Goal: Task Accomplishment & Management: Manage account settings

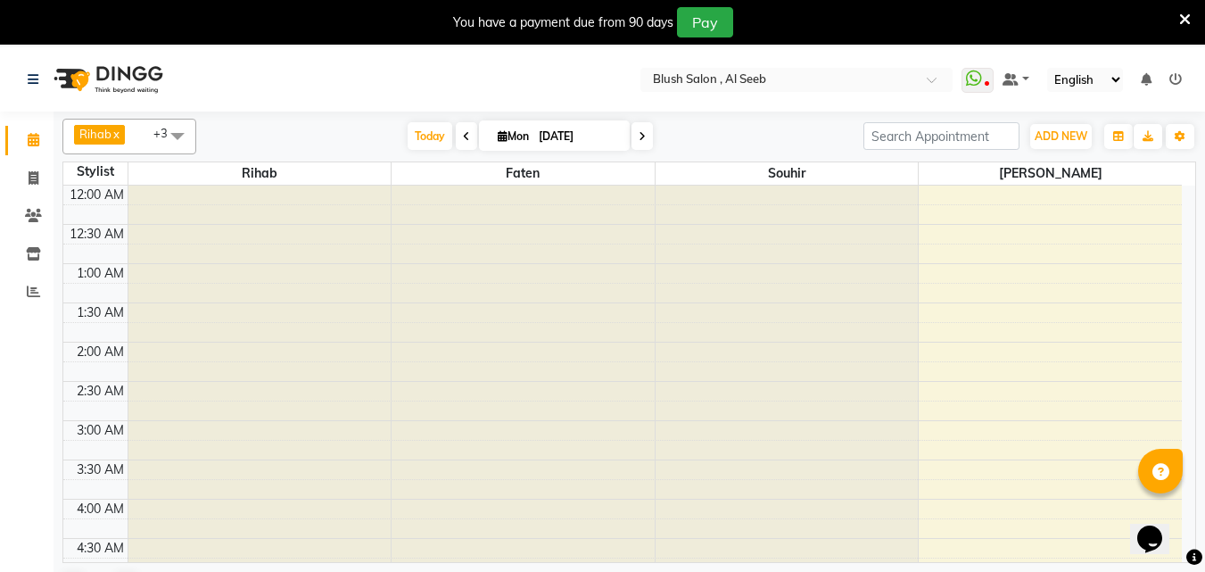
scroll to position [707, 0]
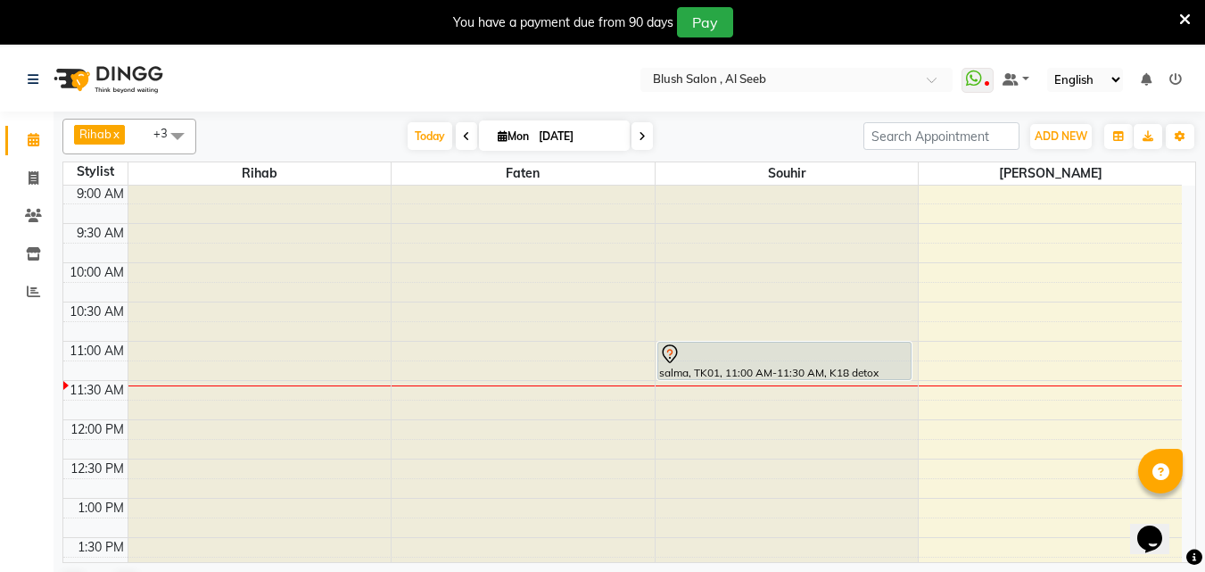
click at [525, 136] on span "Mon" at bounding box center [513, 135] width 40 height 13
select select "9"
select select "2025"
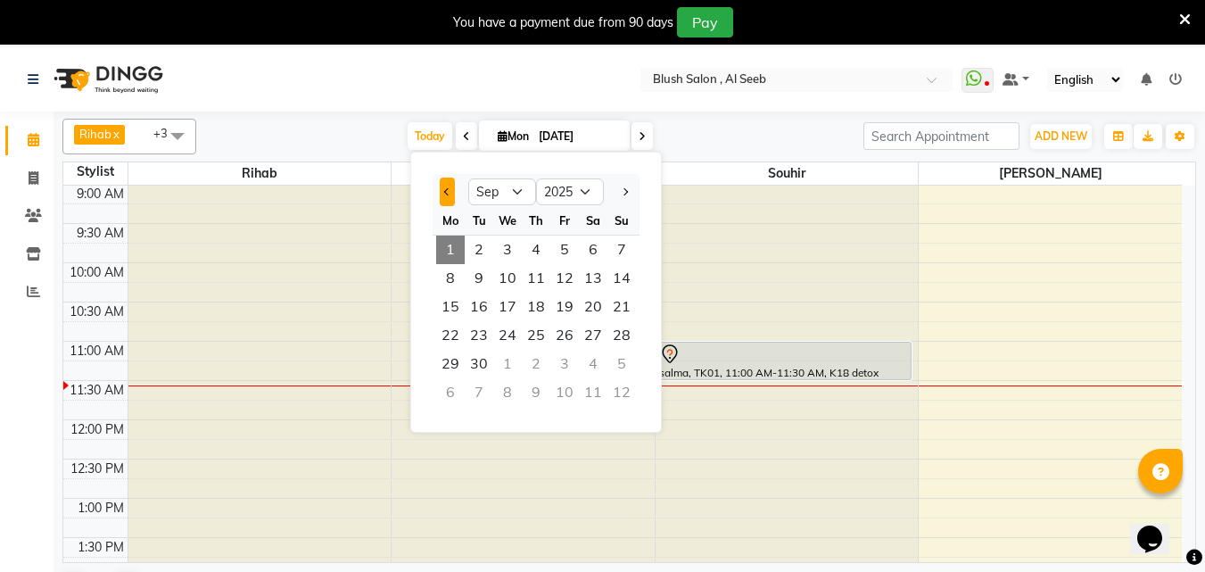
click at [449, 193] on span "Previous month" at bounding box center [447, 191] width 7 height 7
select select "8"
click at [573, 284] on span "8" at bounding box center [564, 278] width 29 height 29
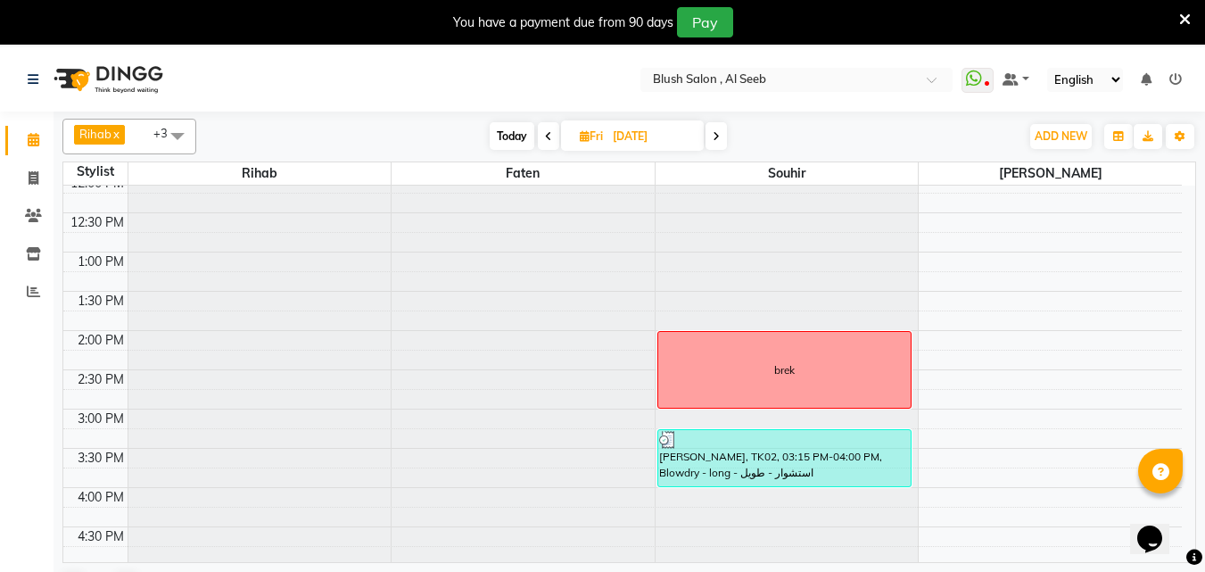
scroll to position [686, 0]
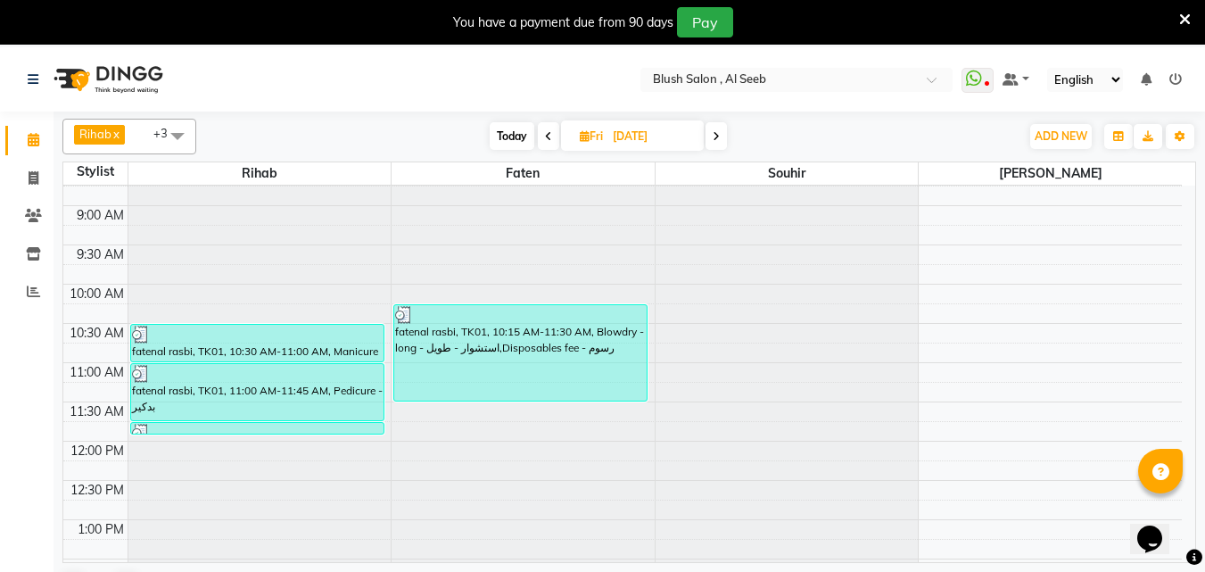
click at [717, 142] on icon at bounding box center [716, 136] width 7 height 11
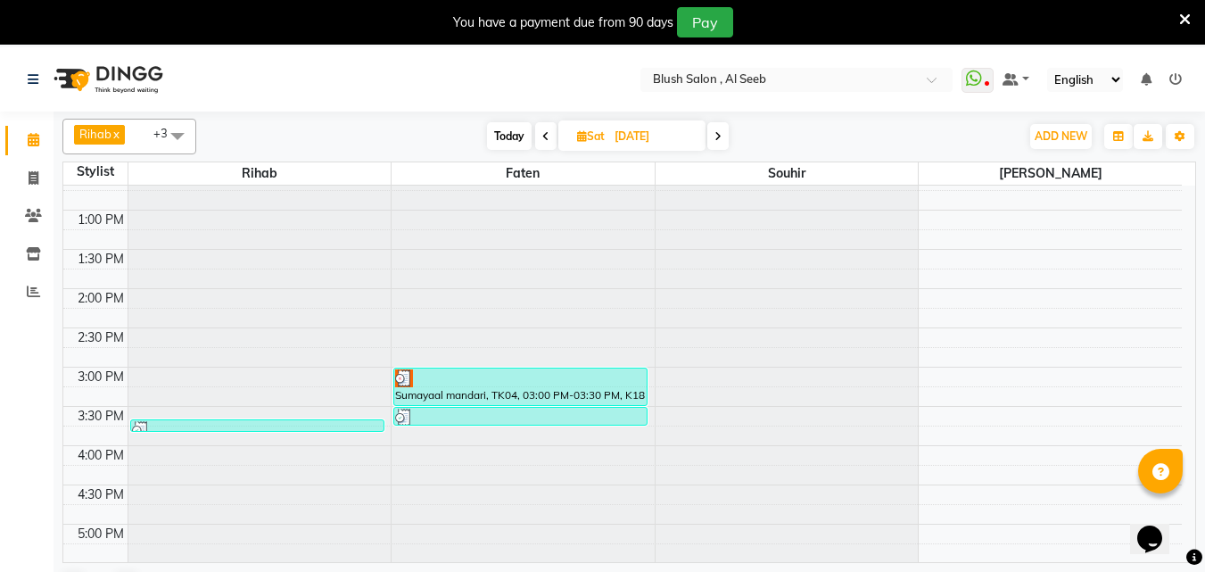
scroll to position [954, 0]
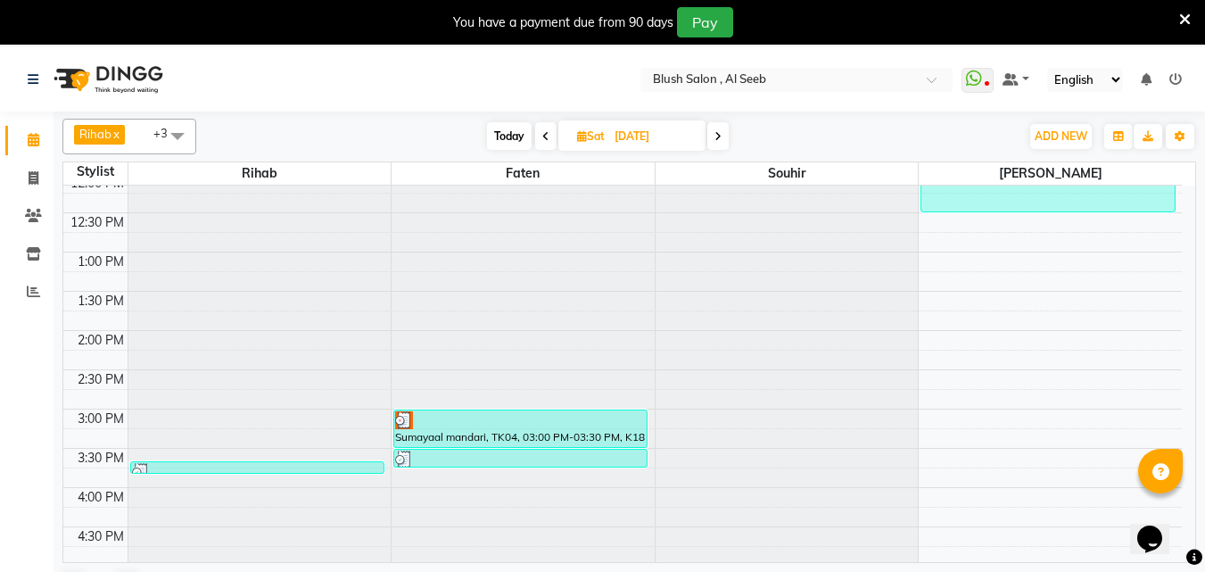
drag, startPoint x: 719, startPoint y: 142, endPoint x: 710, endPoint y: 164, distance: 24.0
click at [718, 145] on span at bounding box center [717, 136] width 21 height 28
type input "[DATE]"
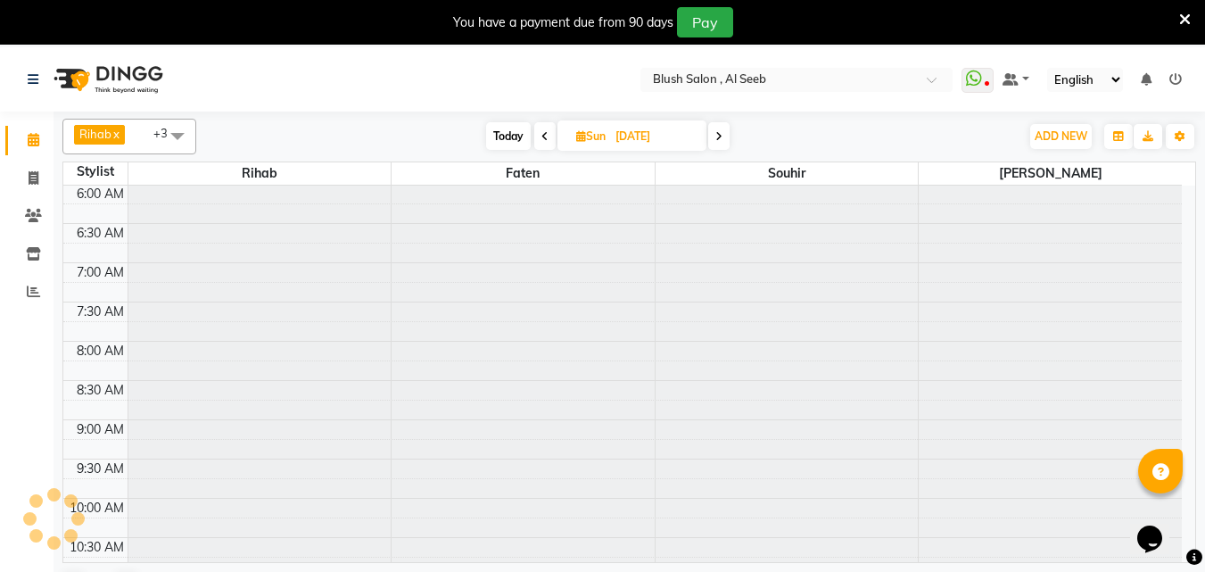
scroll to position [864, 0]
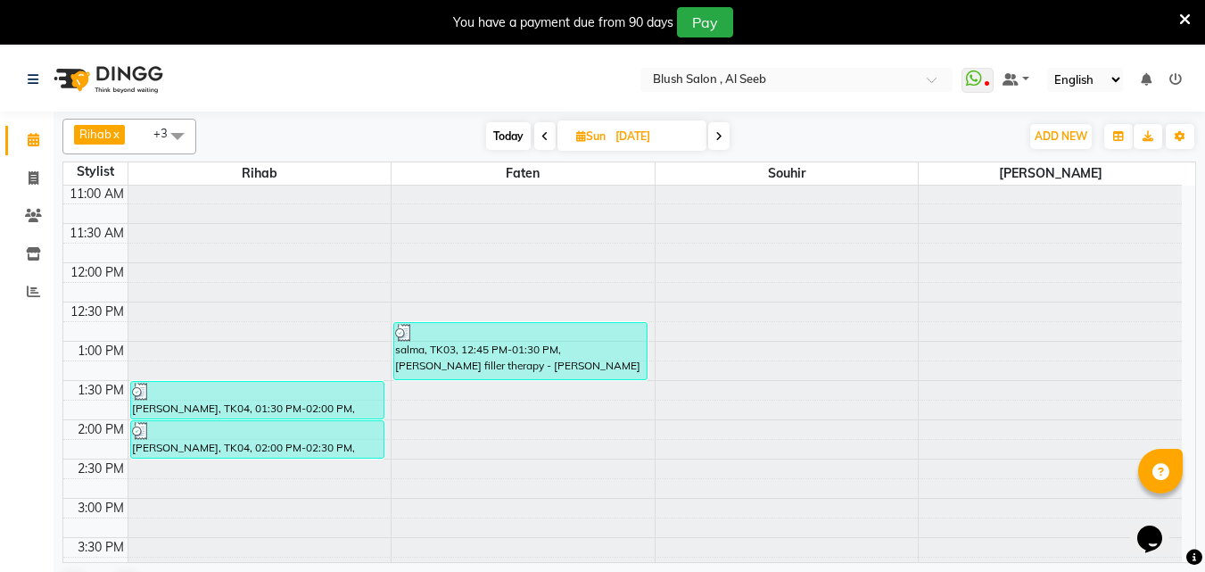
click at [521, 360] on div "salma, TK03, 12:45 PM-01:30 PM, [PERSON_NAME] filler therapy - [PERSON_NAME]" at bounding box center [520, 351] width 252 height 56
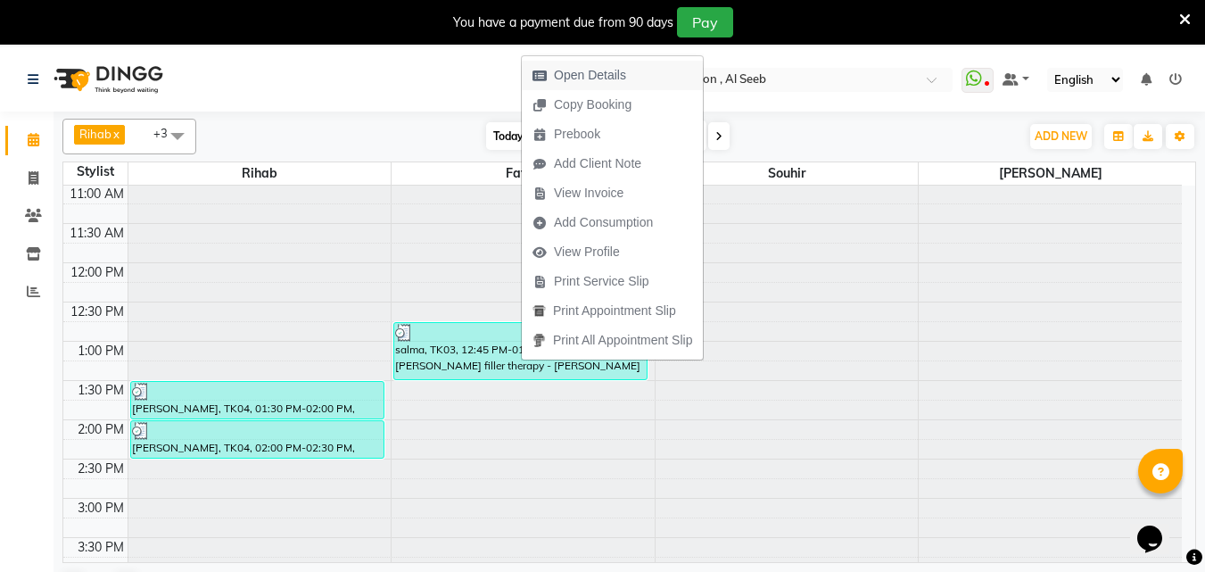
click at [619, 76] on span "Open Details" at bounding box center [590, 75] width 72 height 19
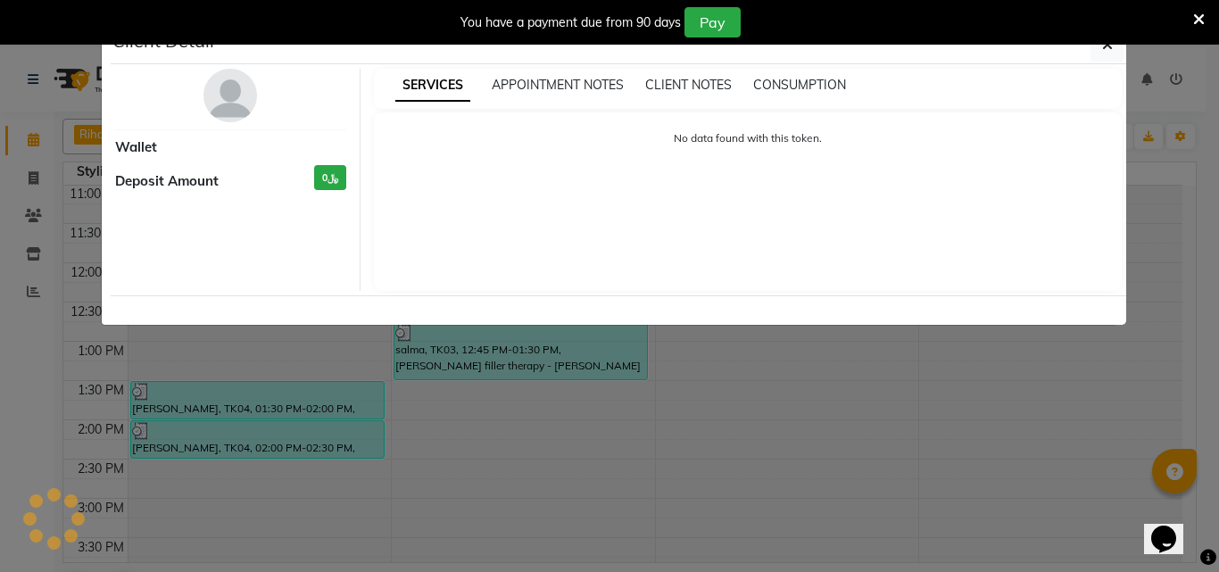
select select "3"
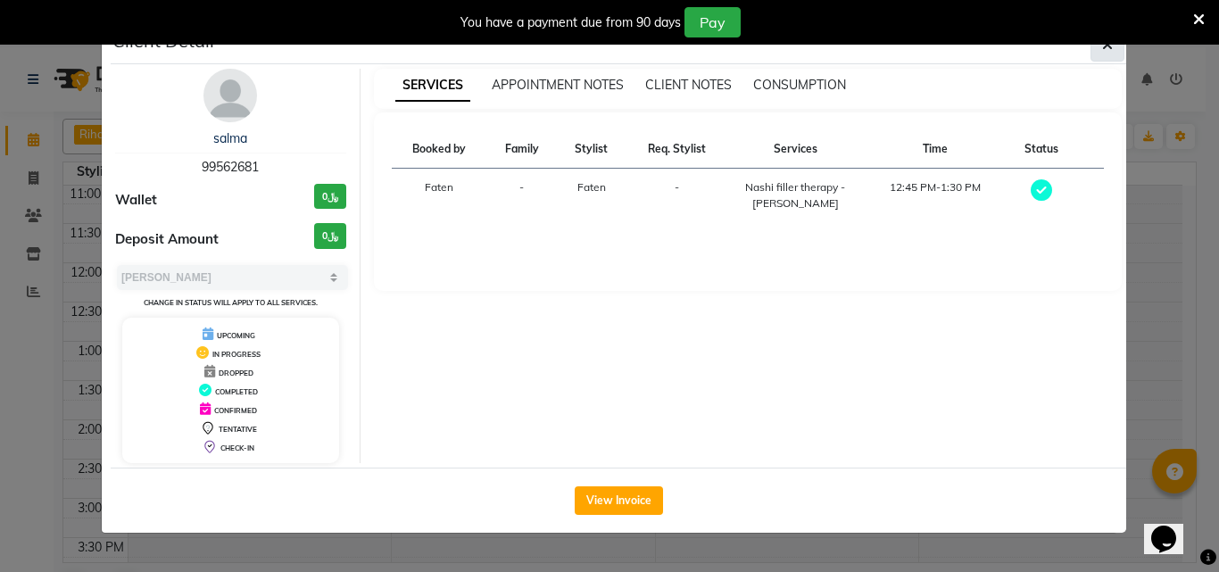
click at [1095, 51] on button "button" at bounding box center [1107, 45] width 34 height 34
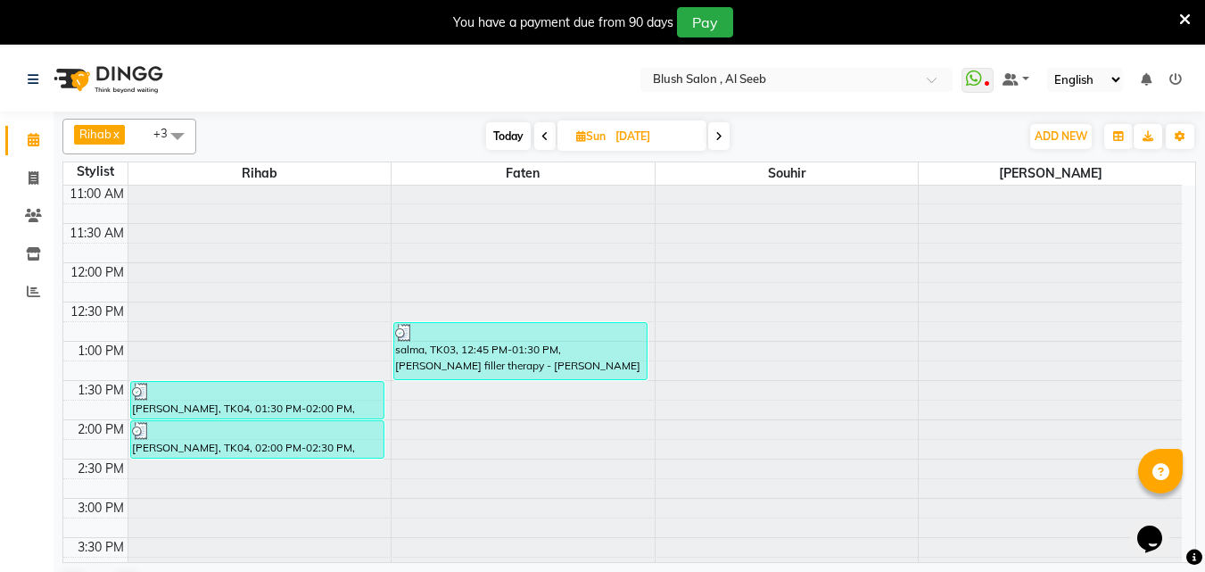
click at [517, 140] on span "Today" at bounding box center [508, 136] width 45 height 28
type input "[DATE]"
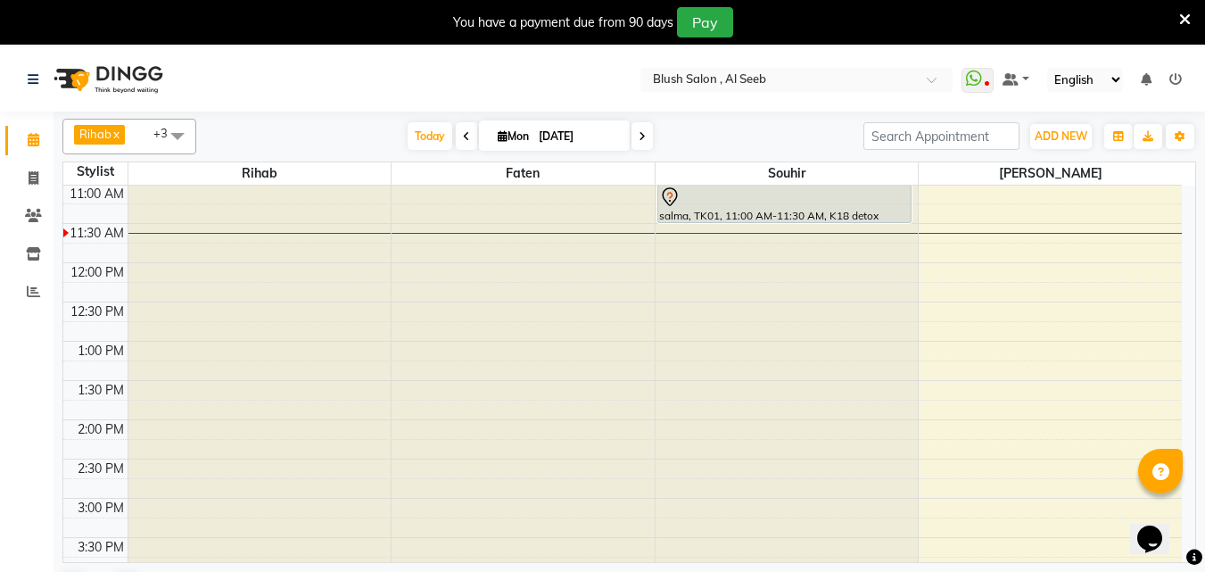
scroll to position [775, 0]
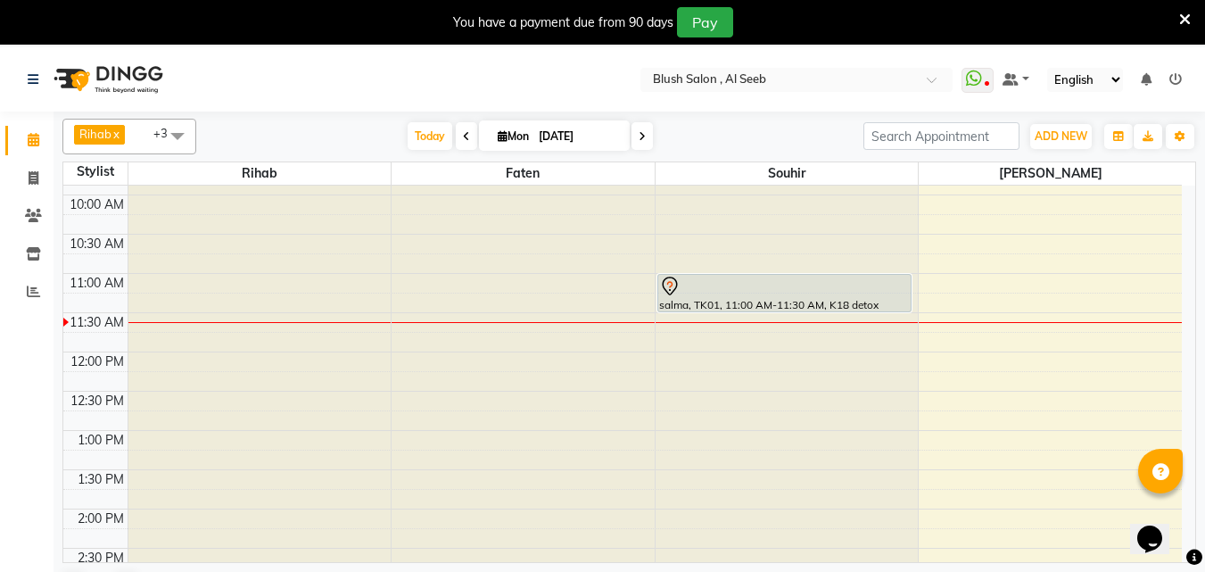
click at [785, 298] on div "salma, TK01, 11:00 AM-11:30 AM, K18 detox treatment" at bounding box center [784, 293] width 252 height 37
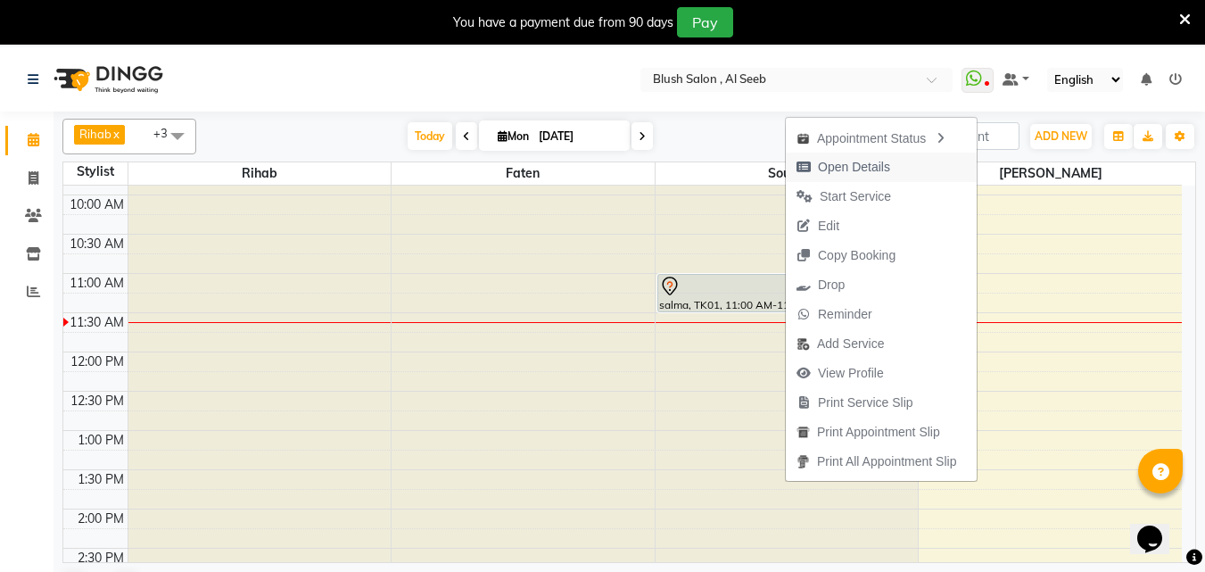
click at [843, 161] on span "Open Details" at bounding box center [854, 167] width 72 height 19
select select "7"
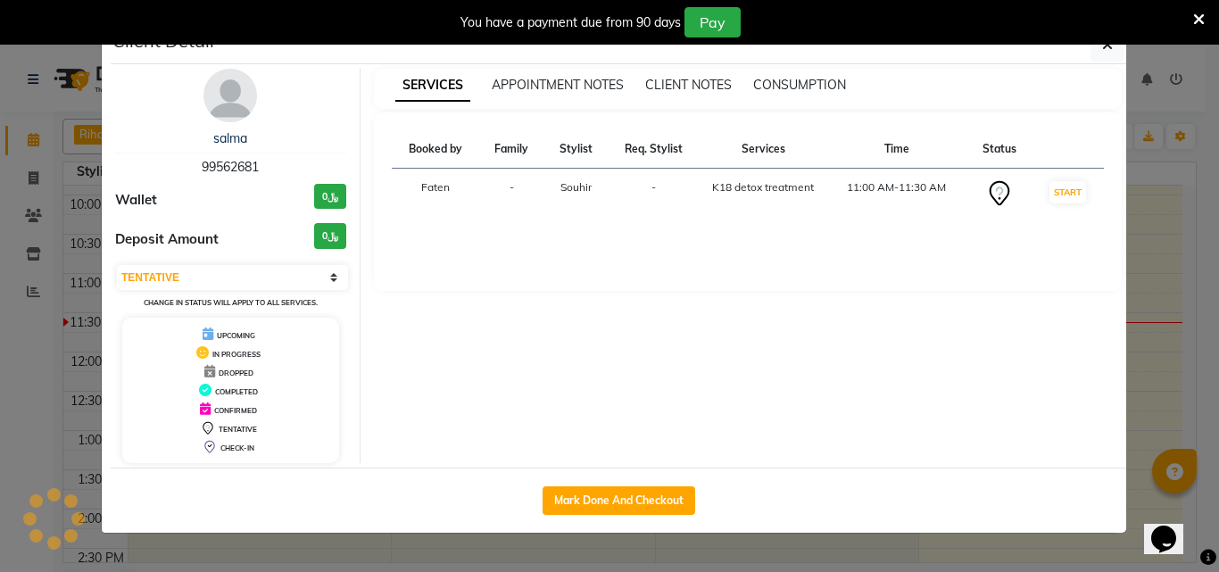
click at [0, 359] on ngb-modal-window "Client Detail salma 99562681 Wallet ﷼0 Deposit Amount ﷼0 Select IN SERVICE CONF…" at bounding box center [609, 286] width 1219 height 572
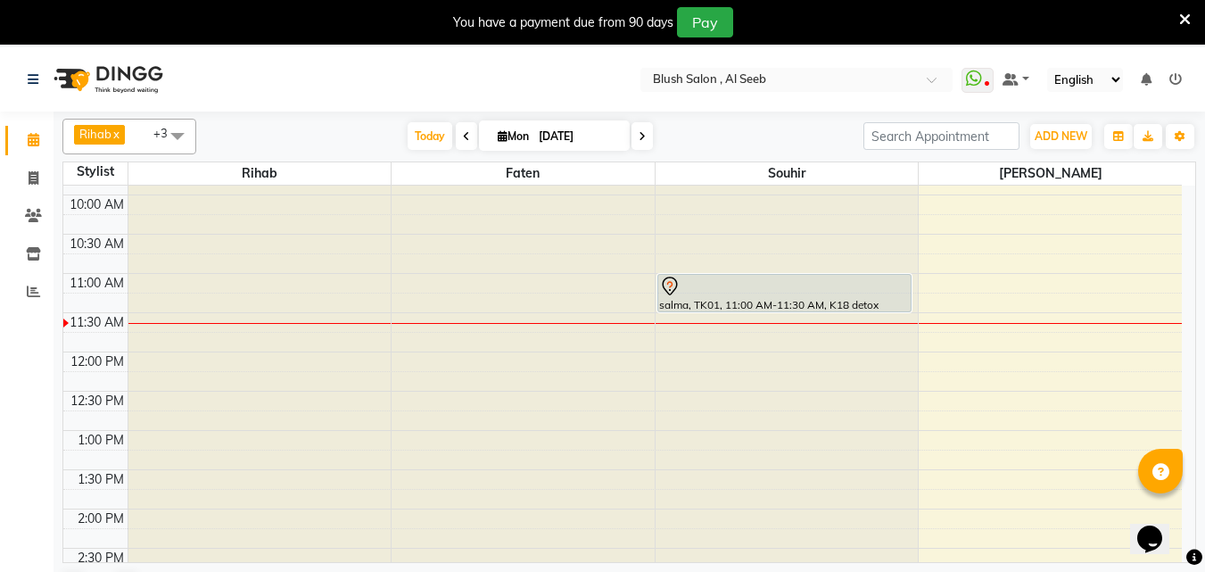
click at [835, 283] on div at bounding box center [784, 286] width 251 height 21
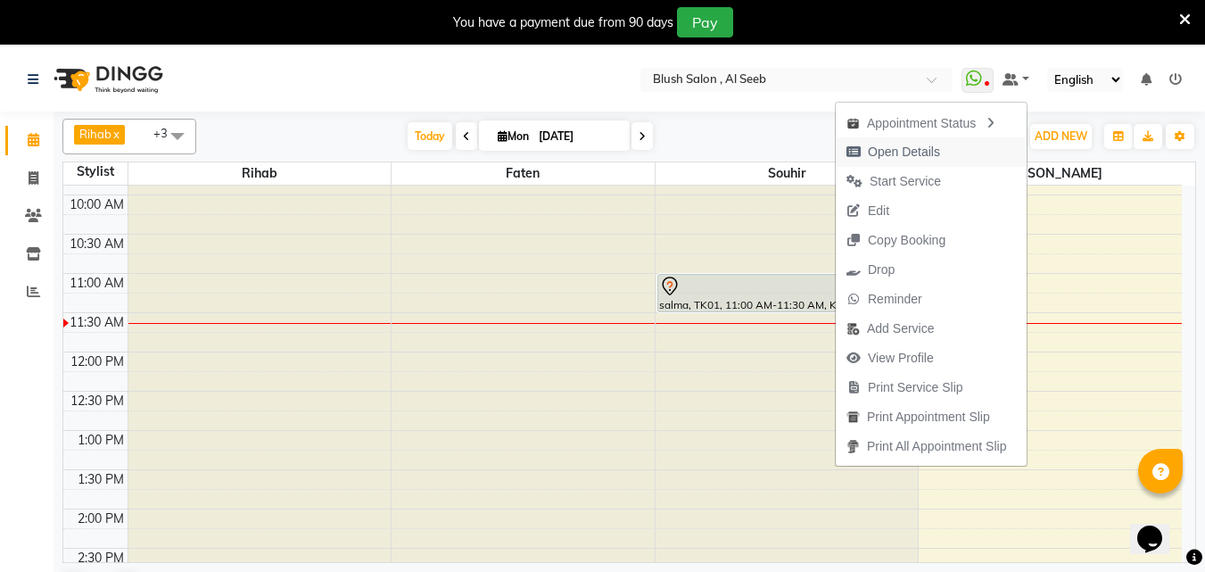
click at [921, 151] on span "Open Details" at bounding box center [904, 152] width 72 height 19
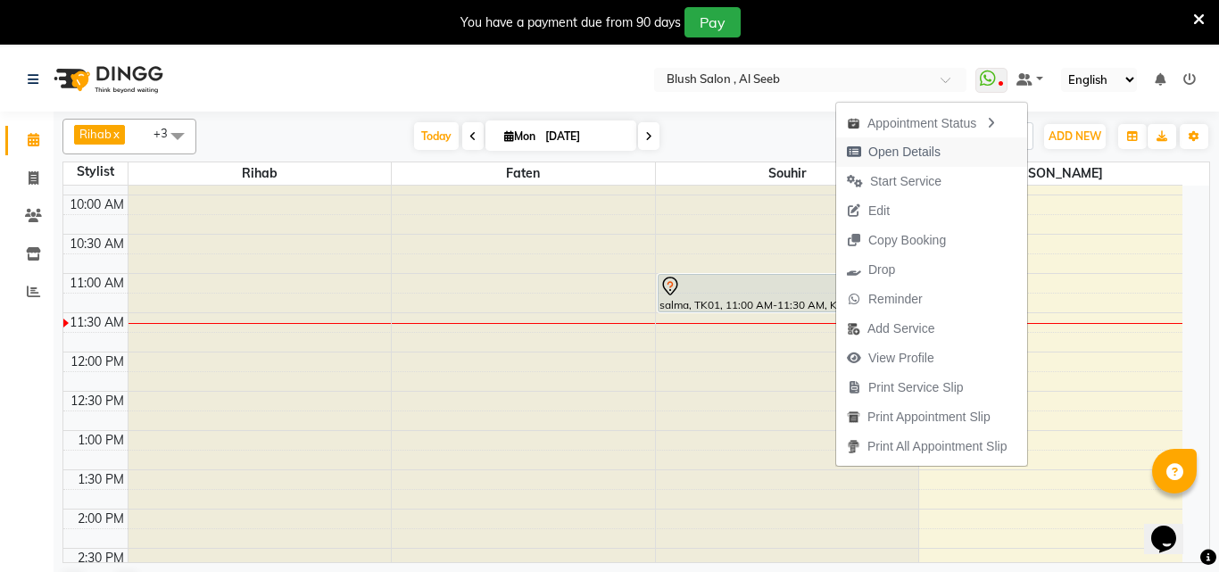
select select "7"
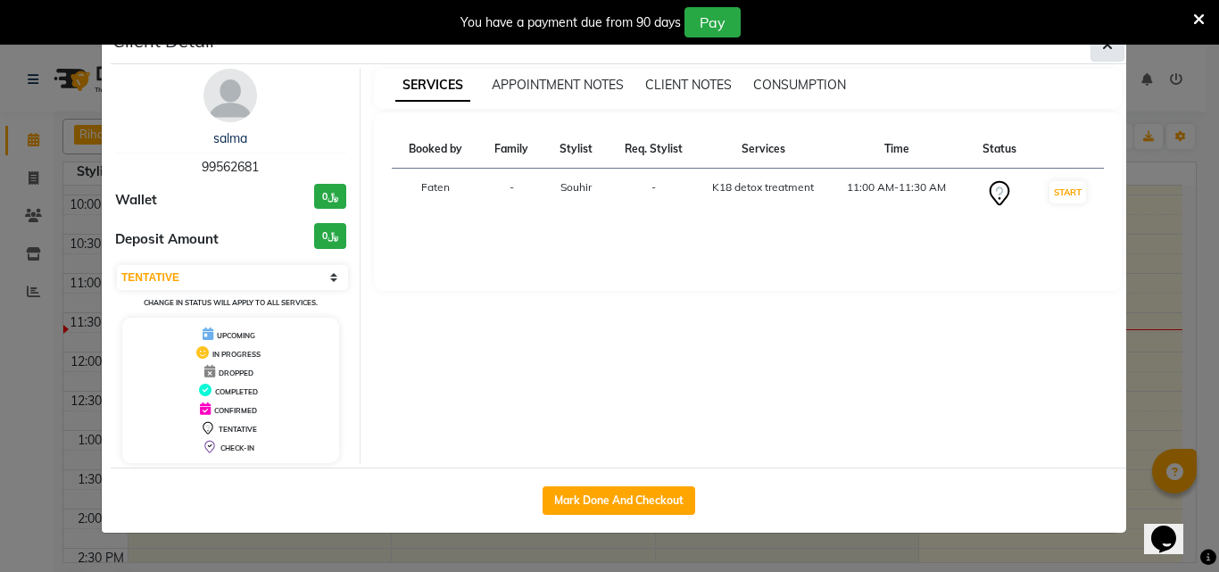
click at [1103, 57] on button "button" at bounding box center [1107, 45] width 34 height 34
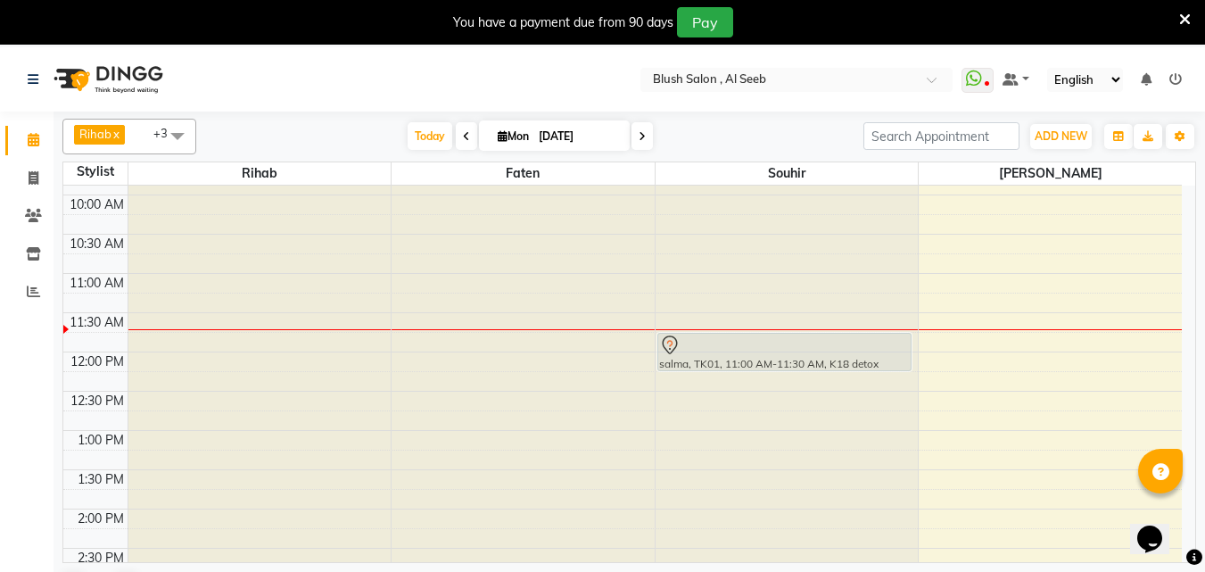
drag, startPoint x: 711, startPoint y: 277, endPoint x: 717, endPoint y: 330, distance: 53.0
click at [717, 330] on div "salma, TK01, 11:00 AM-11:30 AM, K18 detox treatment salma, TK01, 11:00 AM-11:30…" at bounding box center [787, 351] width 263 height 1883
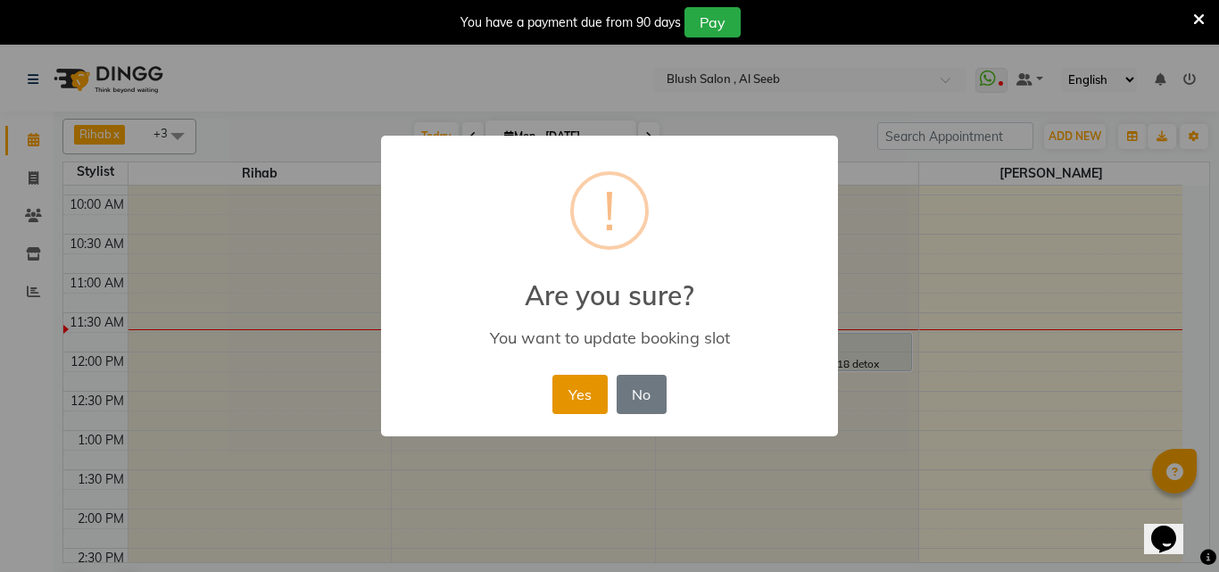
click at [580, 390] on button "Yes" at bounding box center [579, 394] width 54 height 39
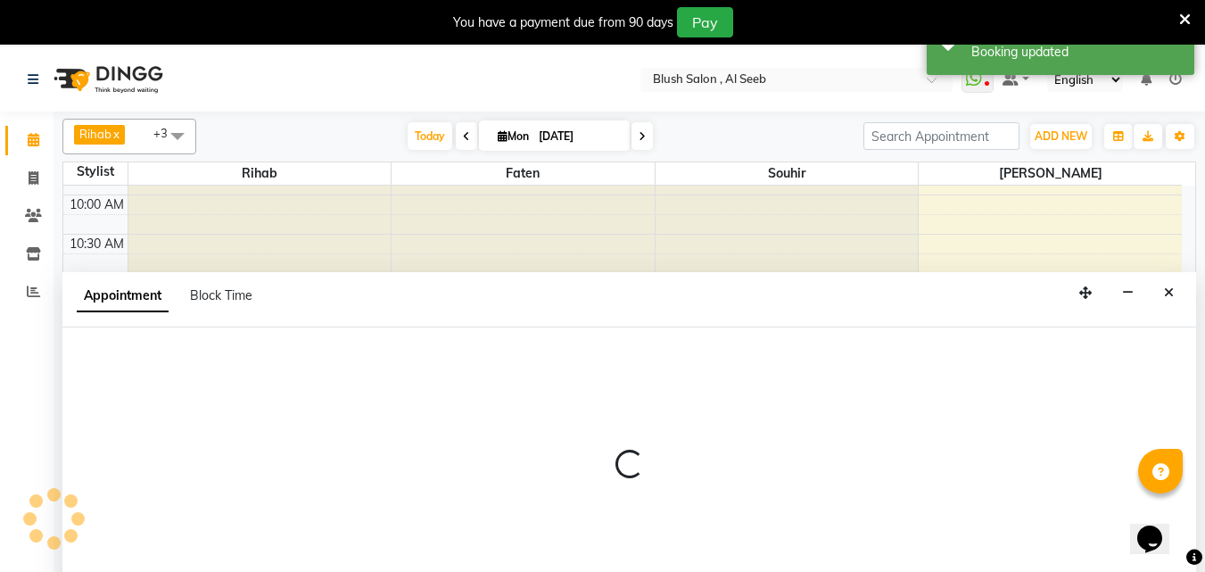
scroll to position [47, 0]
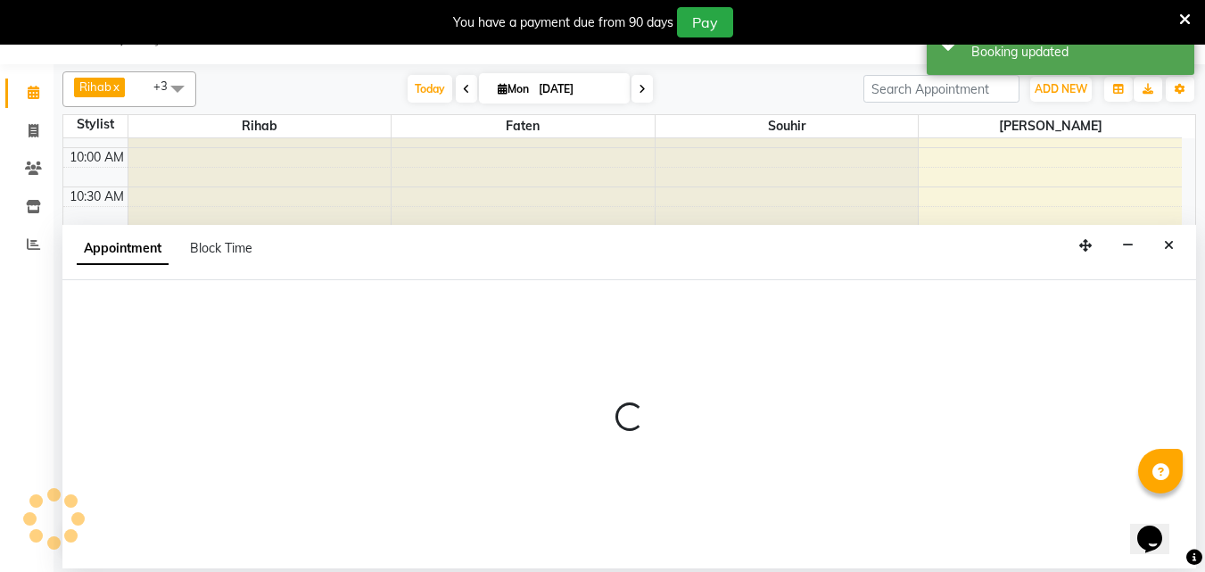
select select "40671"
select select "tentative"
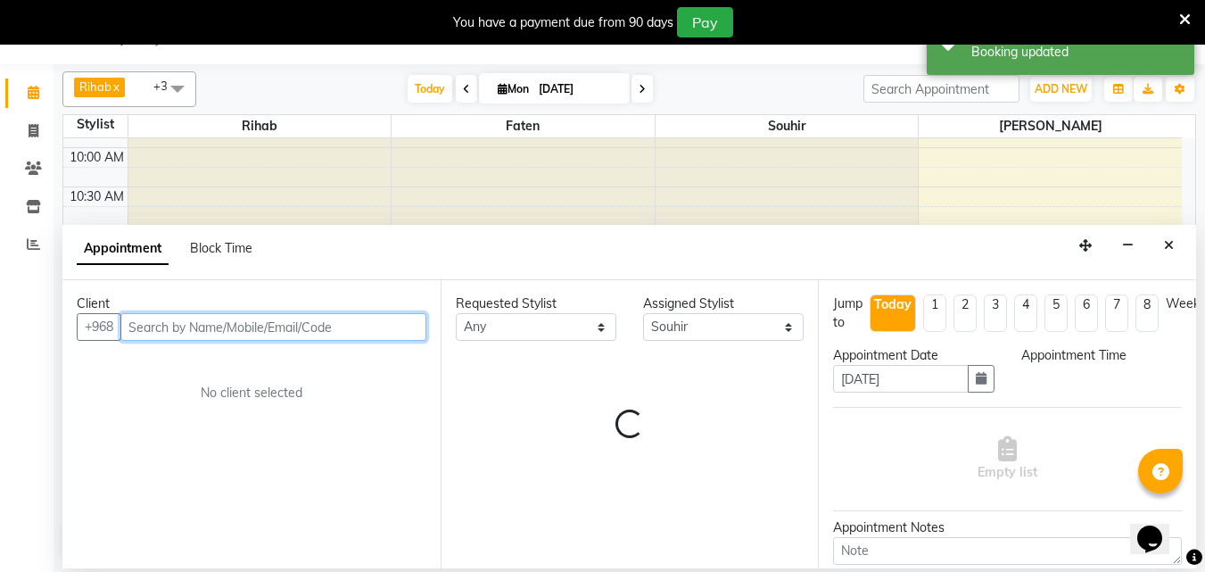
select select "735"
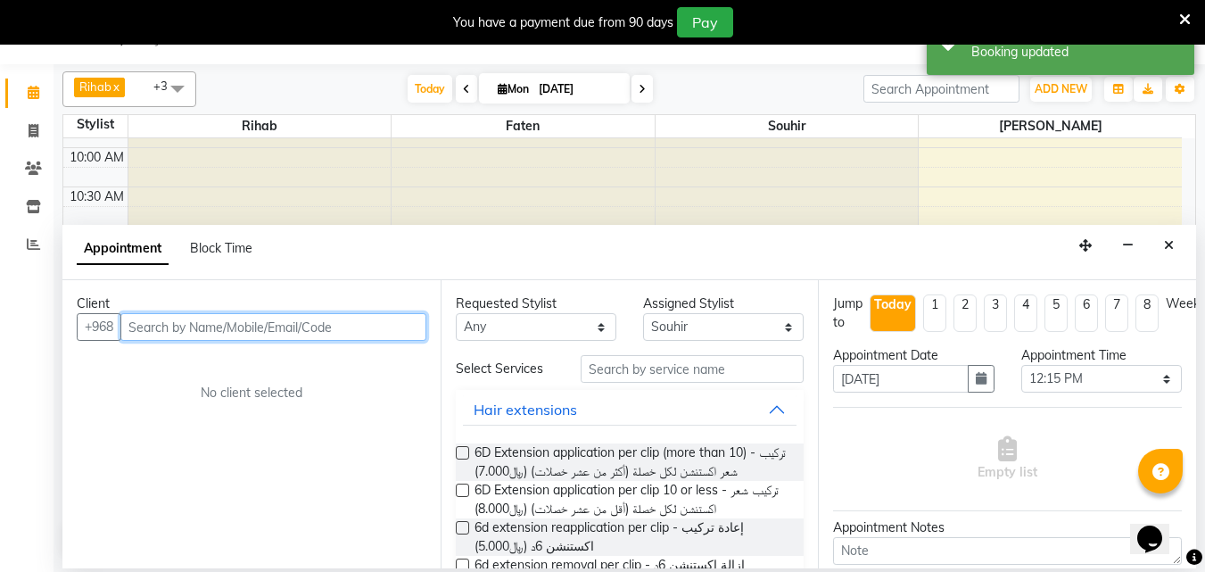
click at [381, 335] on input "text" at bounding box center [273, 327] width 306 height 28
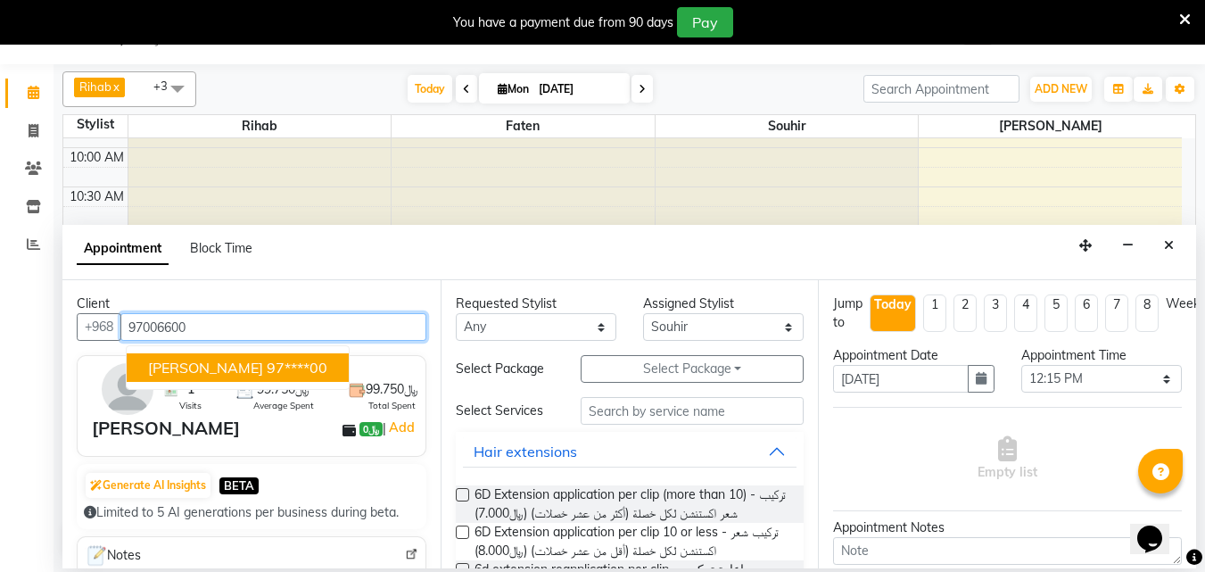
click at [308, 373] on ngb-highlight "97****00" at bounding box center [297, 368] width 61 height 18
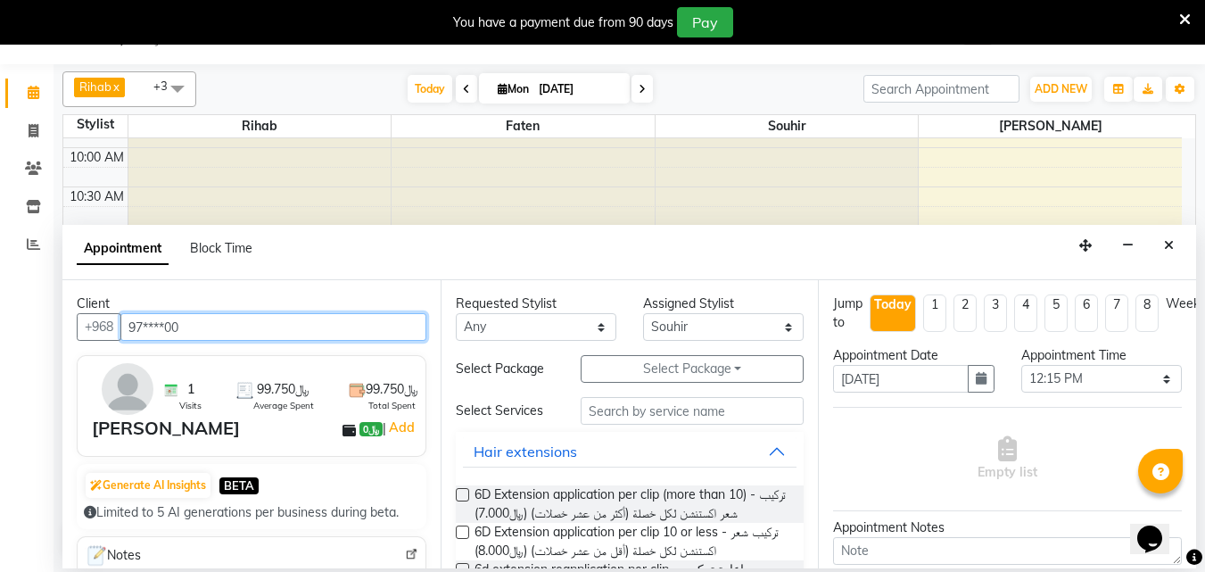
type input "97****00"
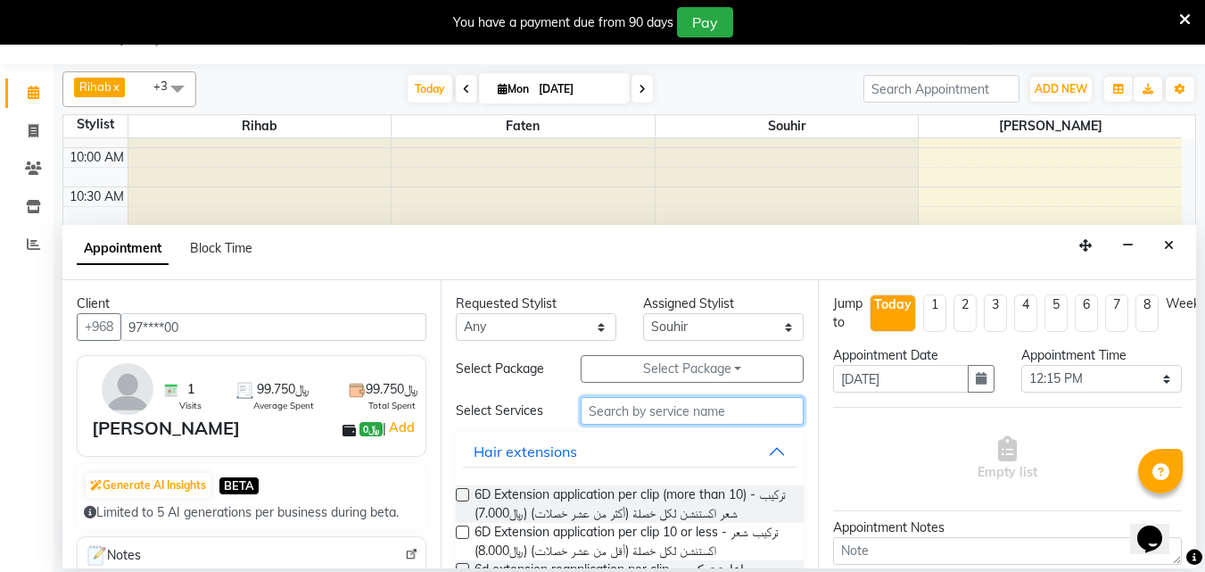
click at [615, 425] on input "text" at bounding box center [692, 411] width 223 height 28
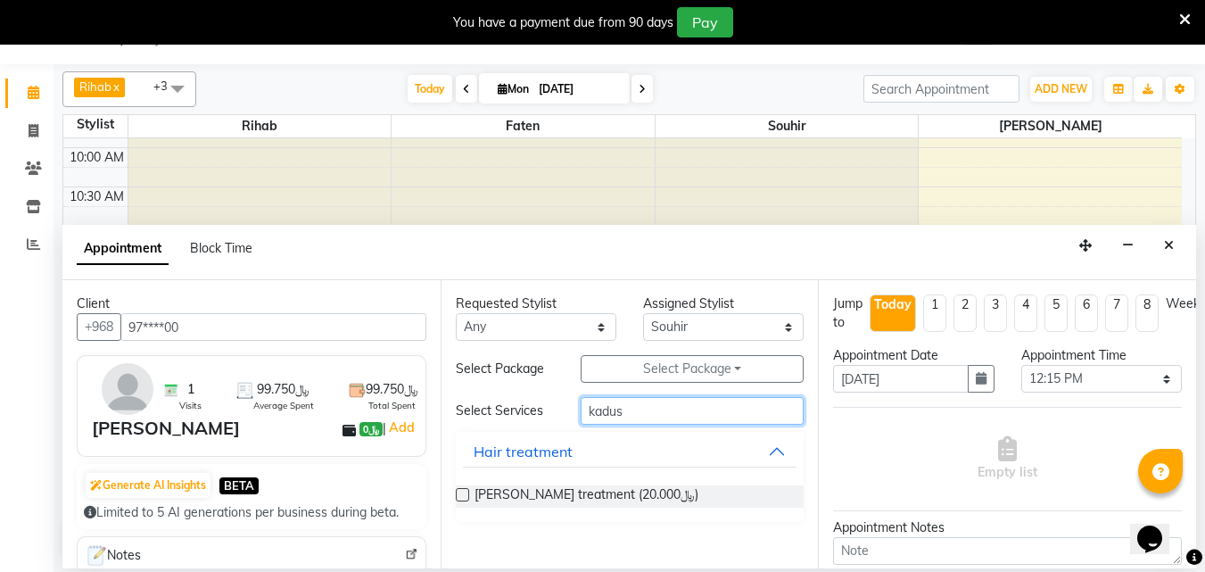
type input "kadus"
click at [461, 501] on label at bounding box center [462, 494] width 13 height 13
click at [461, 502] on input "checkbox" at bounding box center [462, 497] width 12 height 12
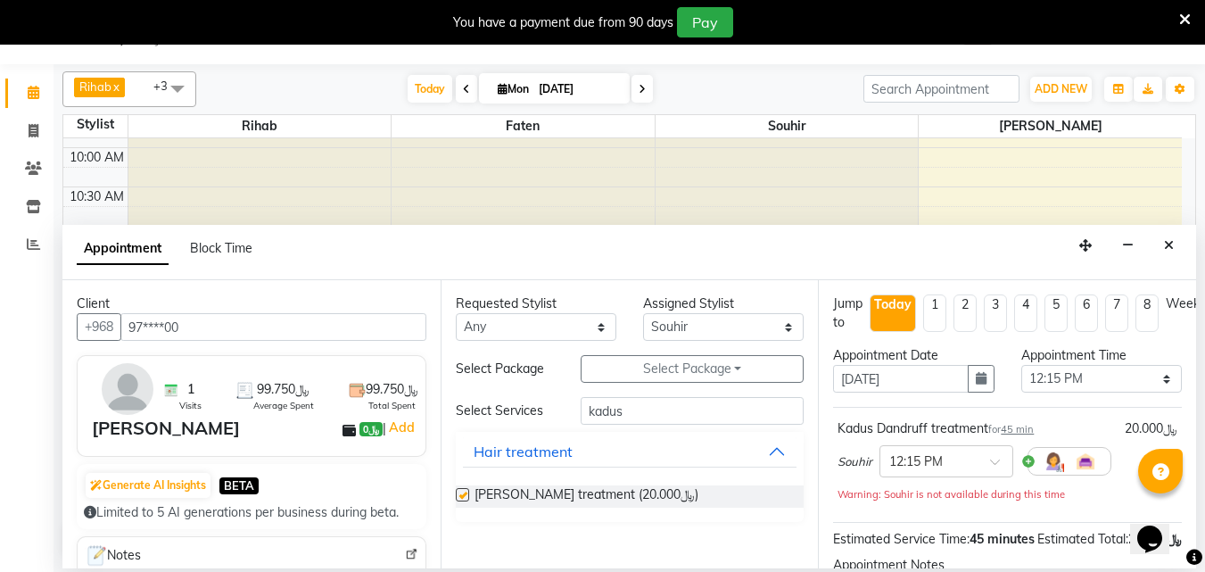
checkbox input "false"
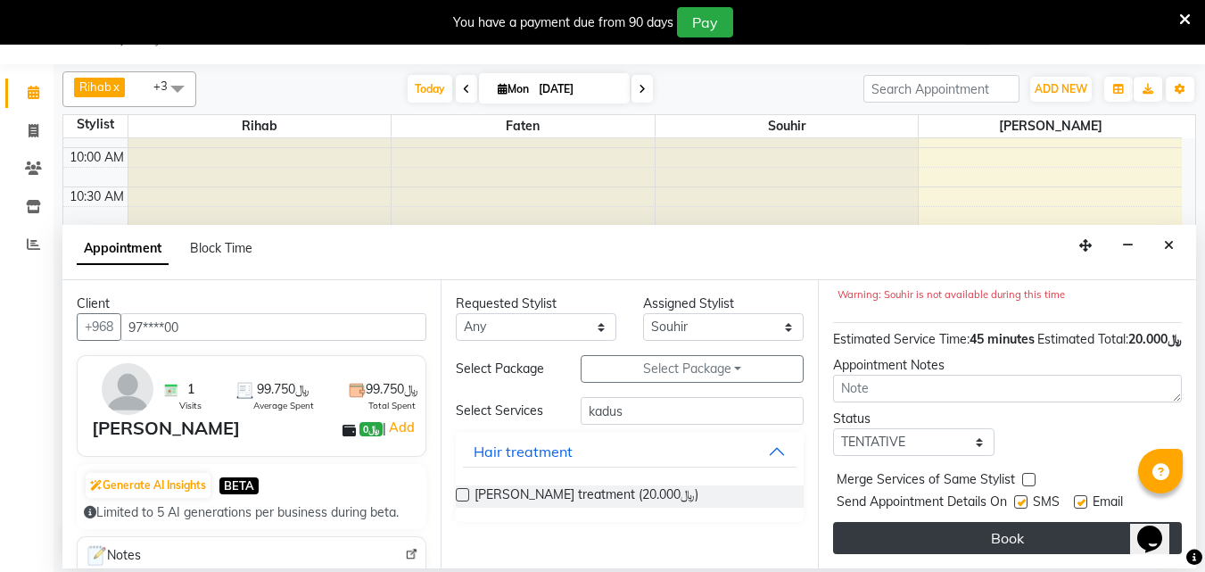
click at [1049, 530] on button "Book" at bounding box center [1007, 538] width 349 height 32
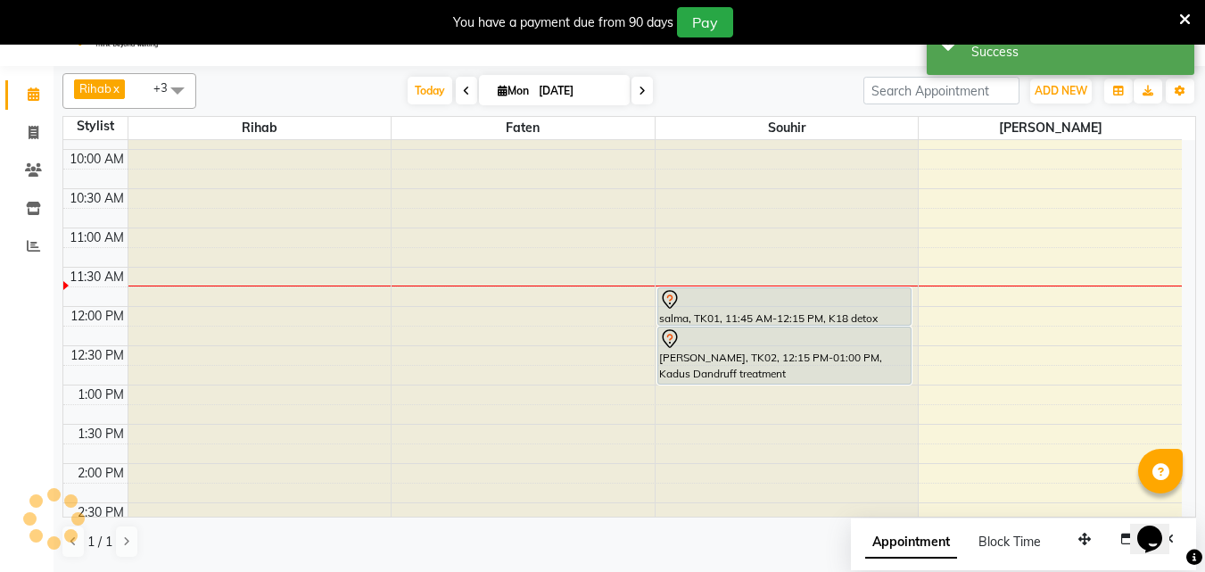
scroll to position [0, 0]
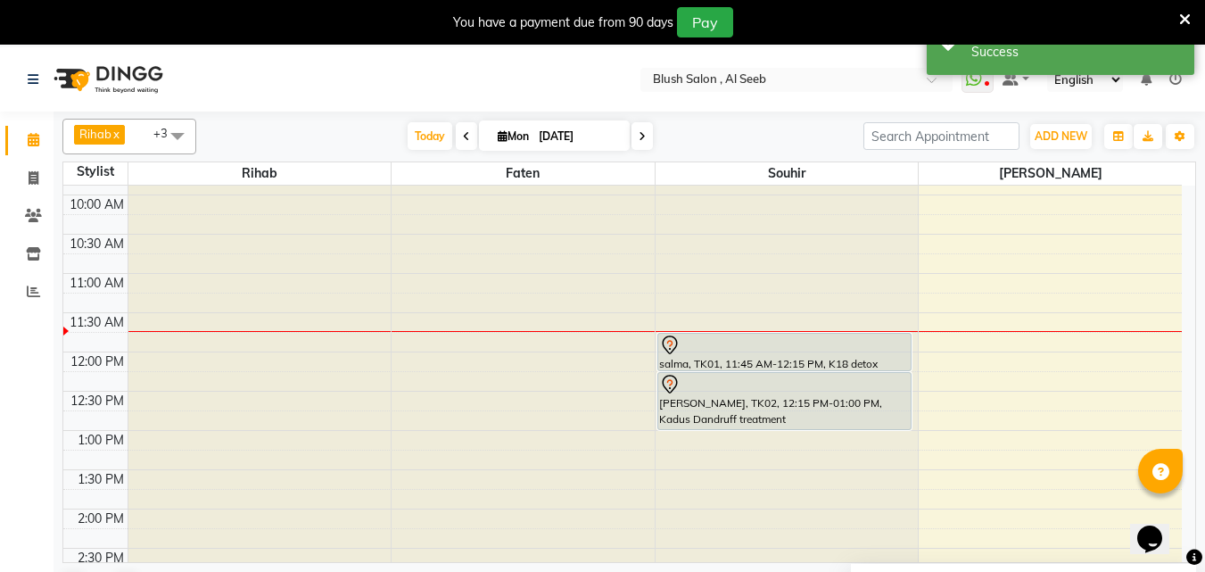
click at [800, 345] on div at bounding box center [784, 345] width 251 height 21
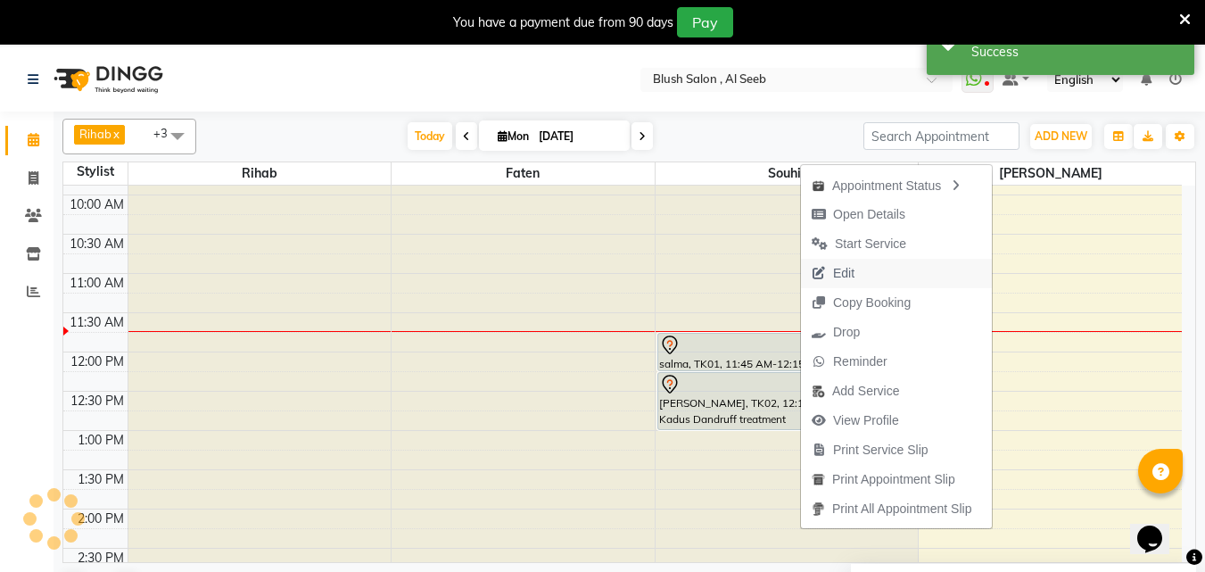
click at [852, 269] on span "Edit" at bounding box center [843, 273] width 21 height 19
select select "tentative"
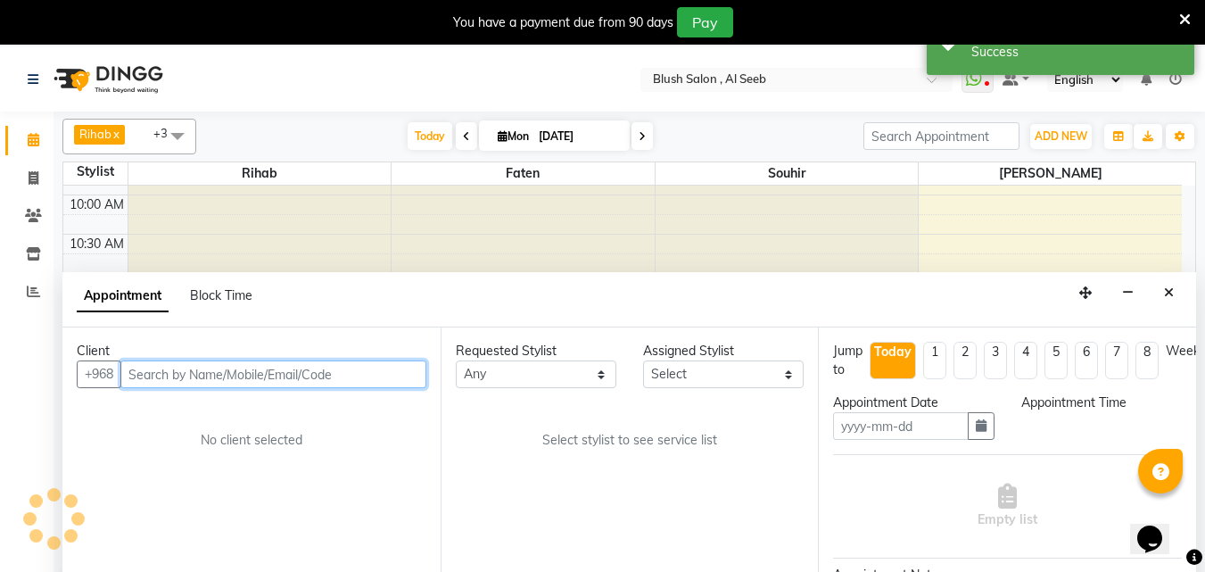
type input "[DATE]"
select select "705"
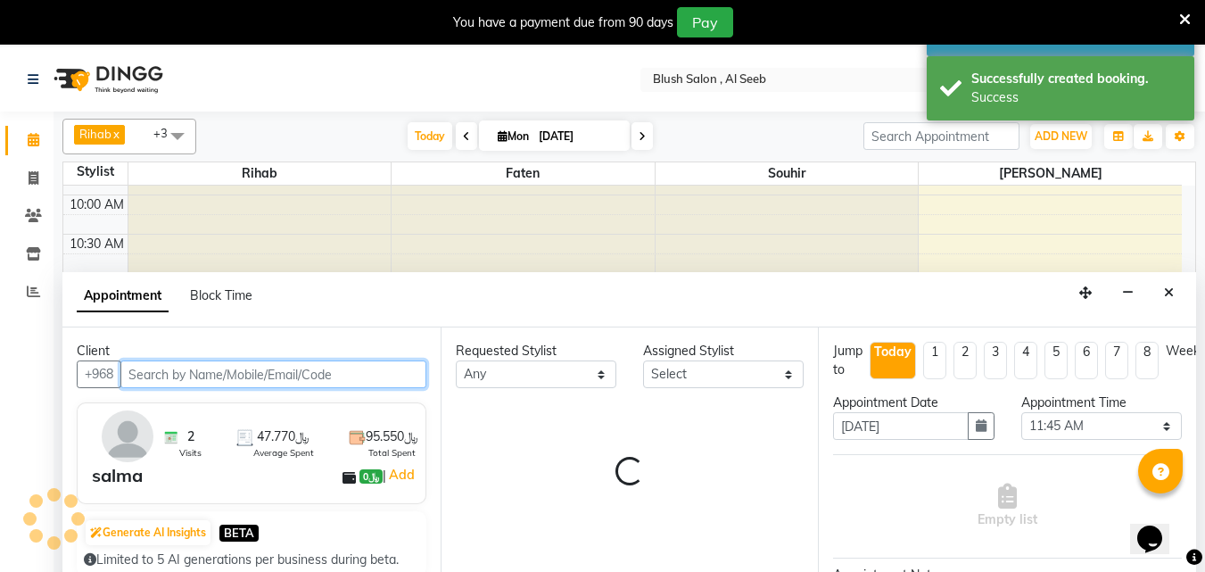
select select "40671"
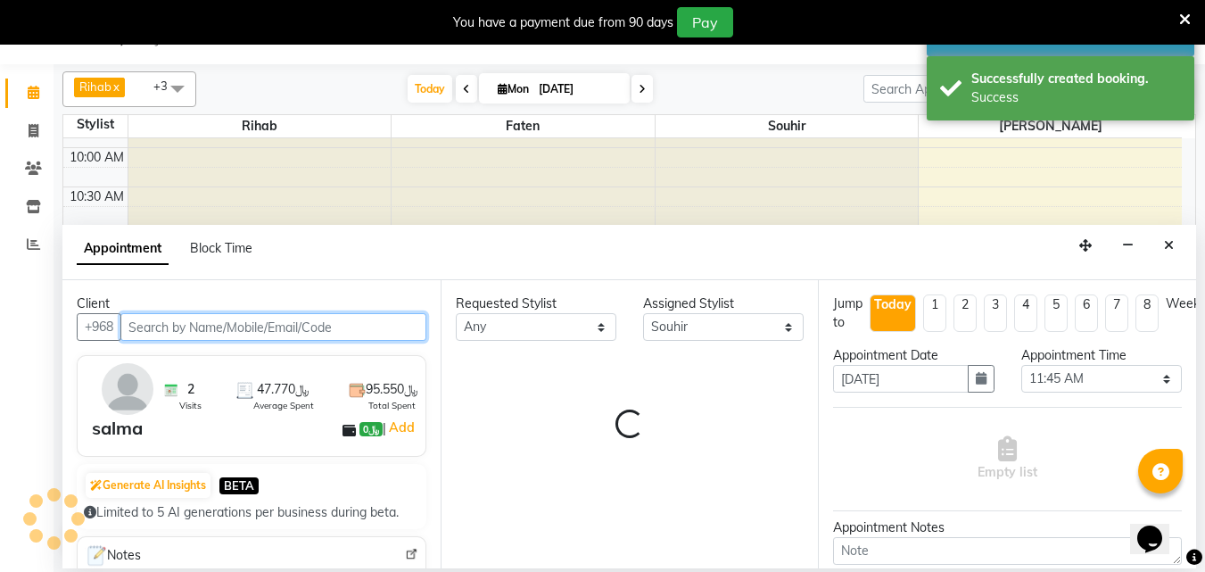
scroll to position [864, 0]
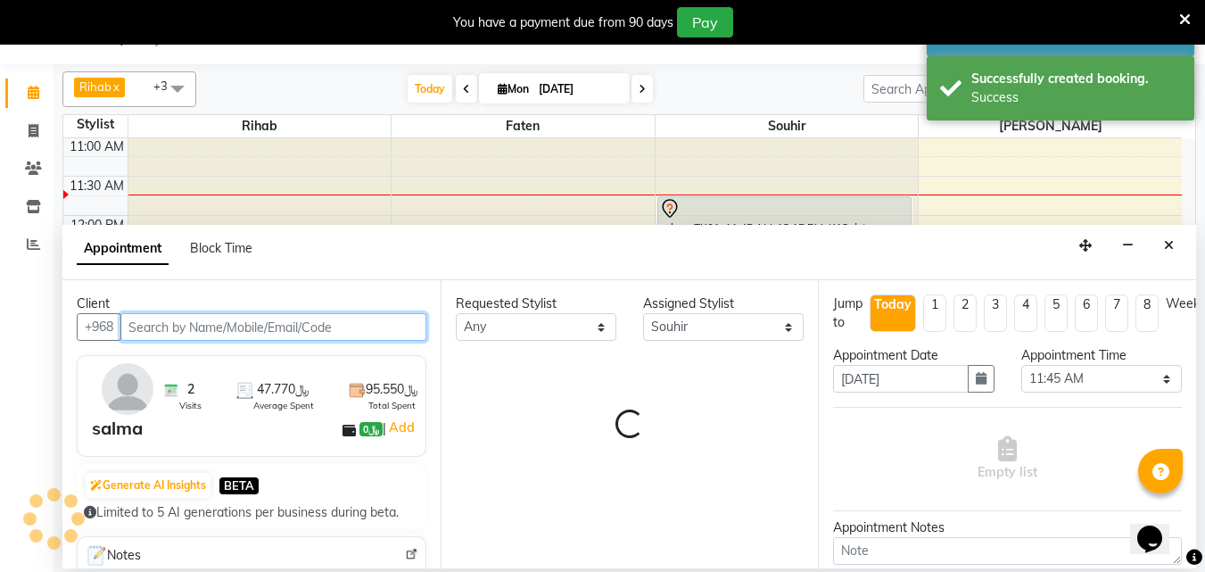
select select "2564"
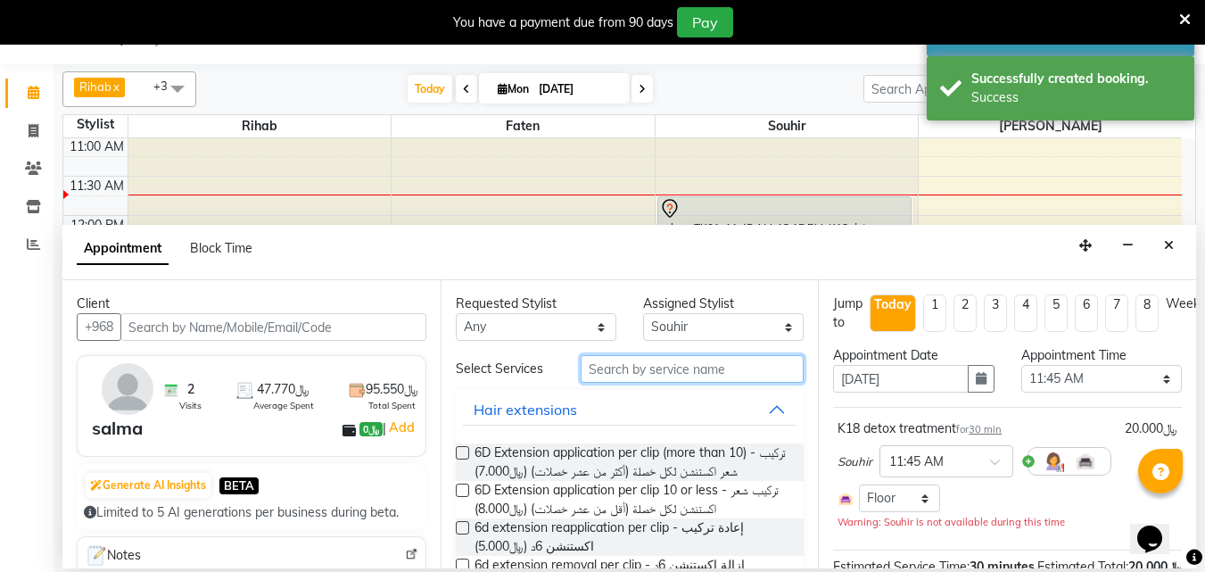
click at [624, 377] on input "text" at bounding box center [692, 369] width 223 height 28
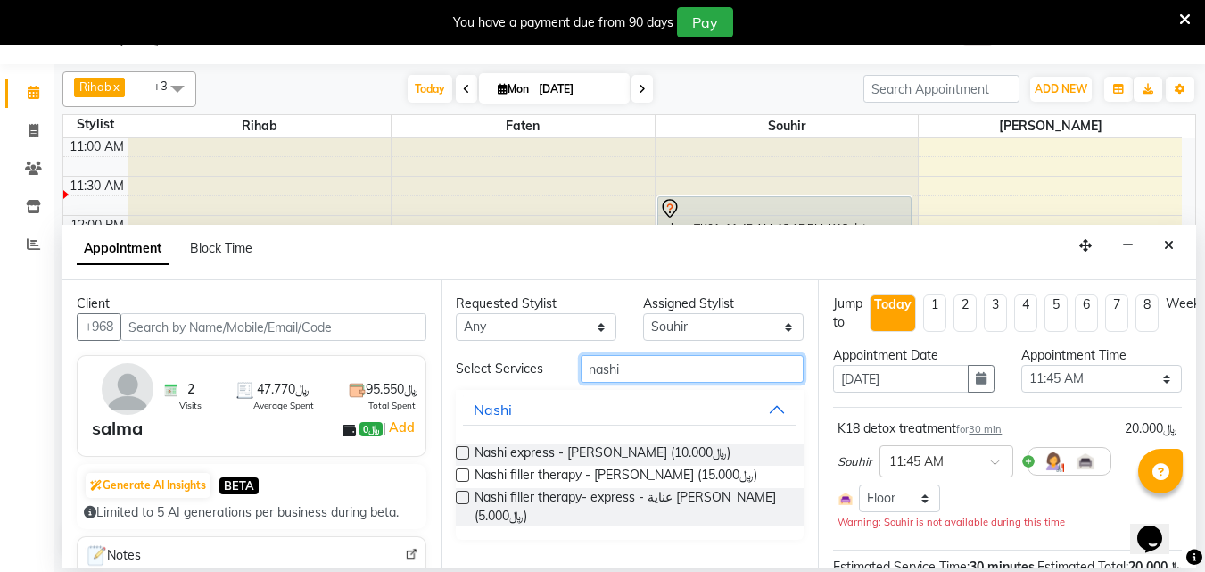
type input "nashi"
click at [461, 482] on label at bounding box center [462, 474] width 13 height 13
click at [461, 483] on input "checkbox" at bounding box center [462, 477] width 12 height 12
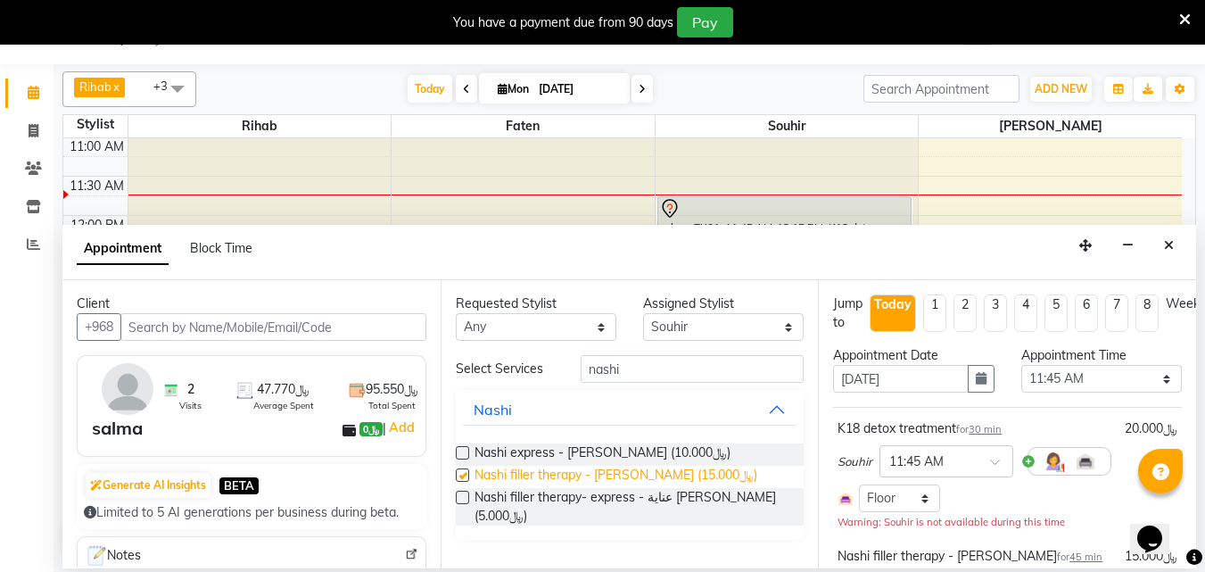
checkbox input "false"
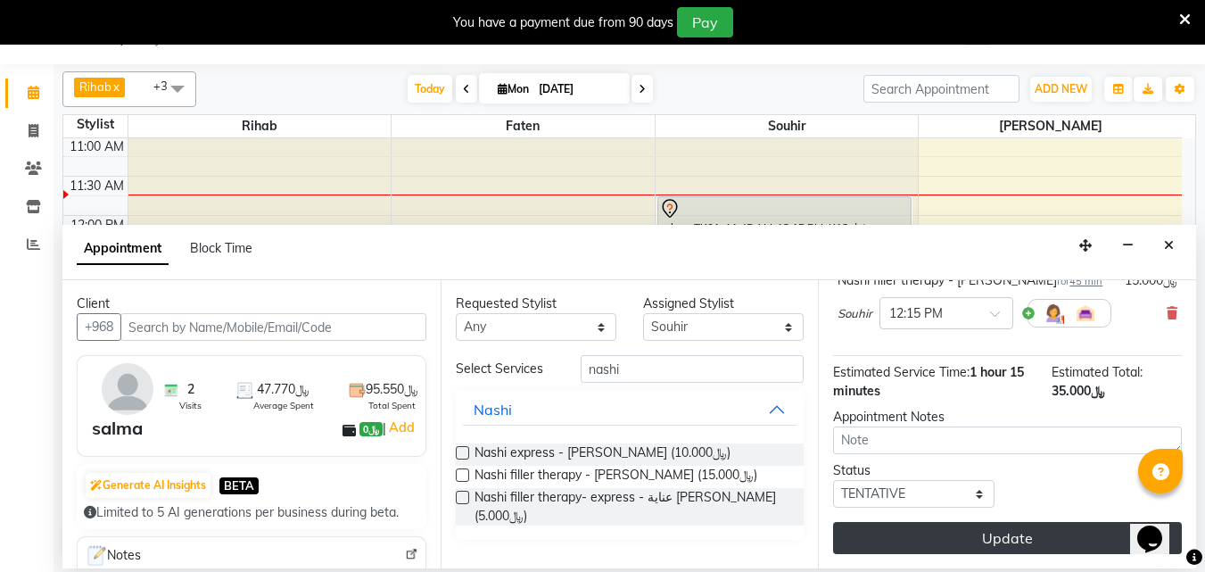
scroll to position [310, 0]
click at [1019, 524] on button "Update" at bounding box center [1007, 538] width 349 height 32
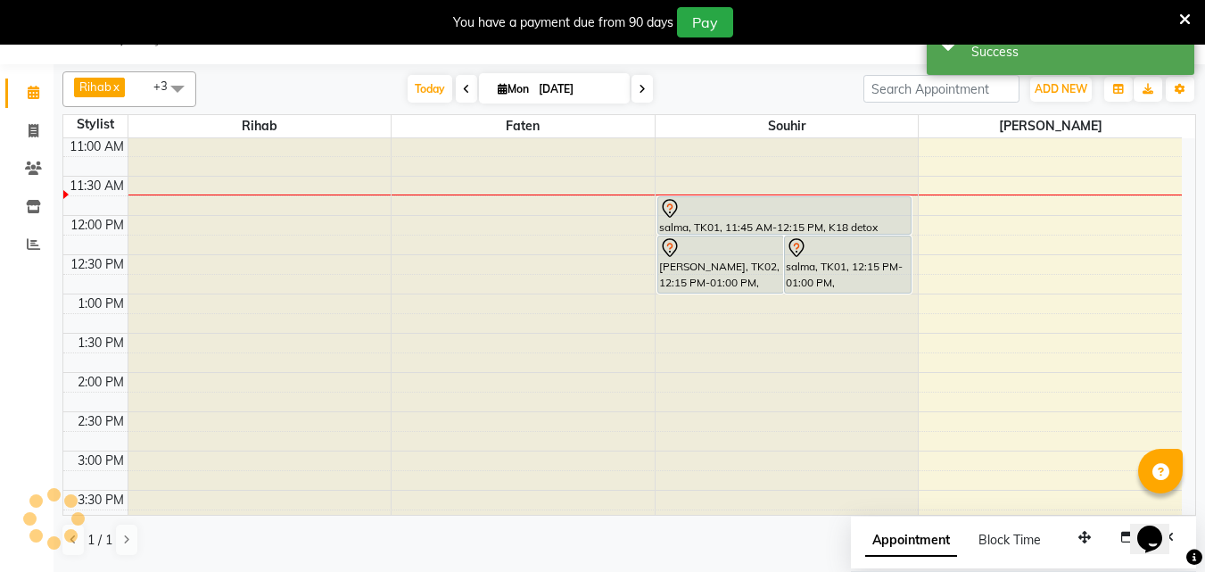
scroll to position [0, 0]
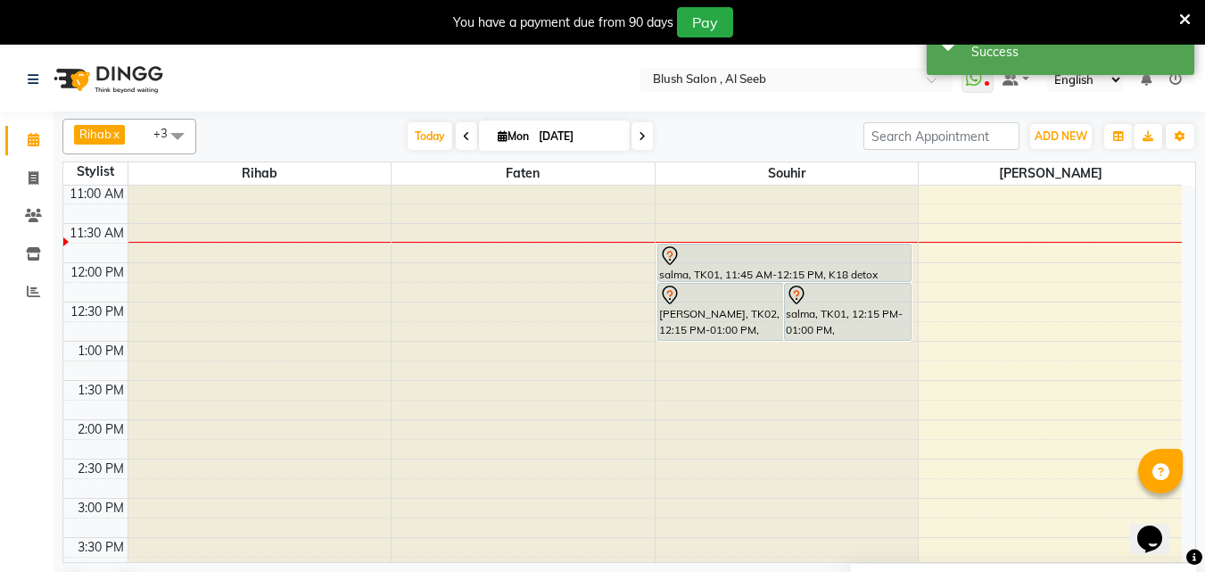
click at [813, 263] on div at bounding box center [784, 255] width 251 height 21
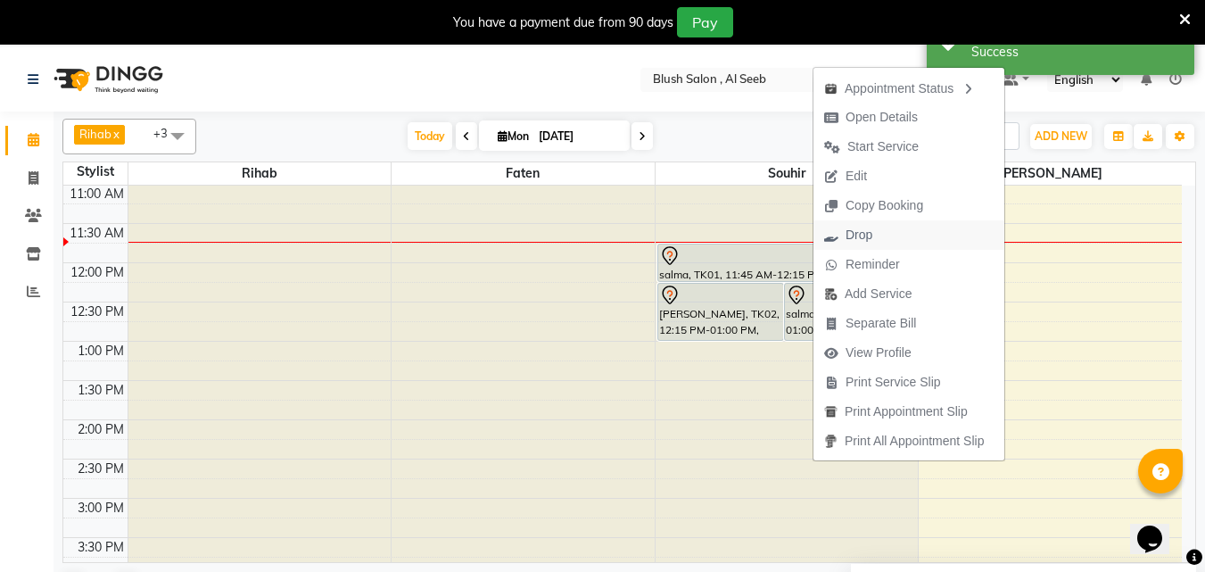
click at [852, 229] on span "Drop" at bounding box center [859, 235] width 27 height 19
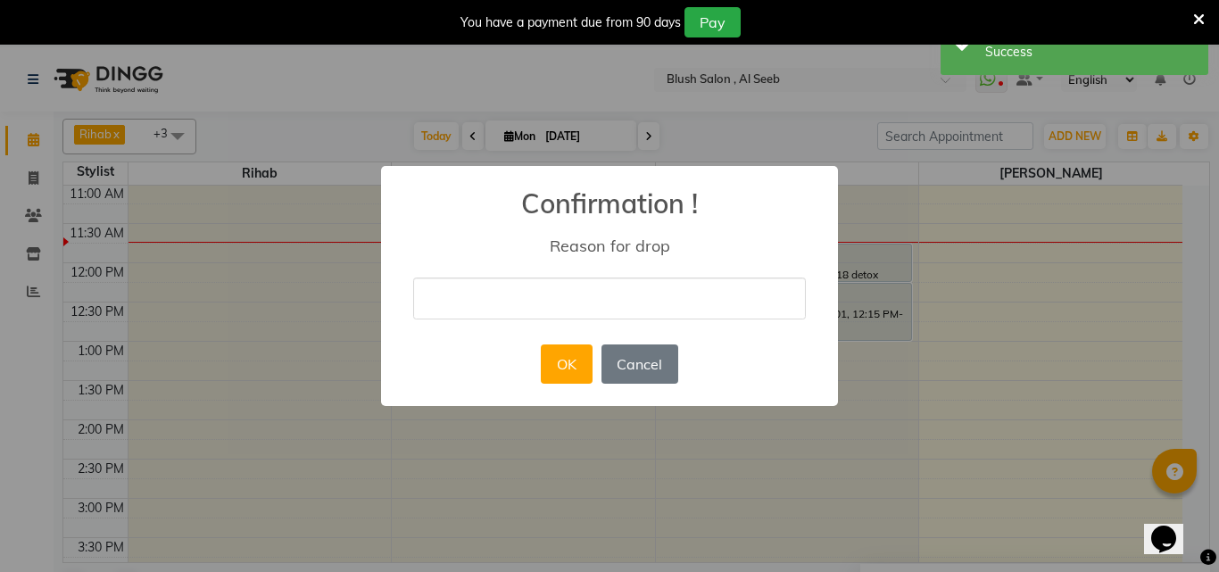
drag, startPoint x: 683, startPoint y: 288, endPoint x: 659, endPoint y: 292, distance: 24.3
click at [683, 288] on input "text" at bounding box center [609, 298] width 392 height 42
type input "cancelled"
click at [554, 377] on button "OK" at bounding box center [566, 363] width 51 height 39
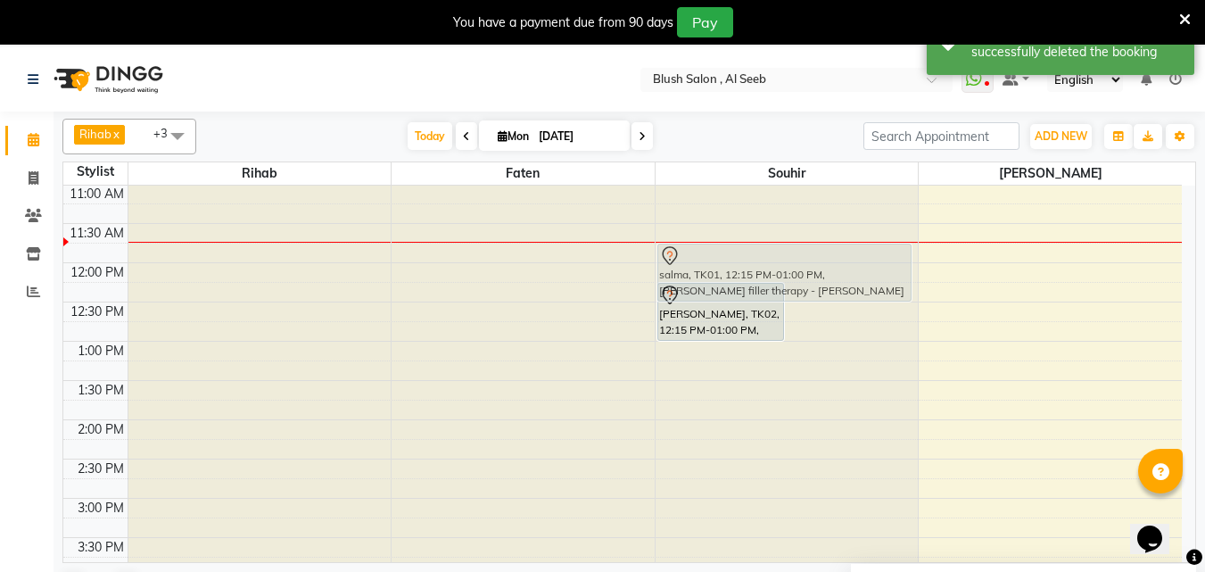
drag, startPoint x: 832, startPoint y: 295, endPoint x: 804, endPoint y: 247, distance: 56.0
click at [804, 247] on div "[PERSON_NAME], TK02, 12:15 PM-01:00 PM, [PERSON_NAME] treatment salma, TK01, 12…" at bounding box center [787, 262] width 263 height 1883
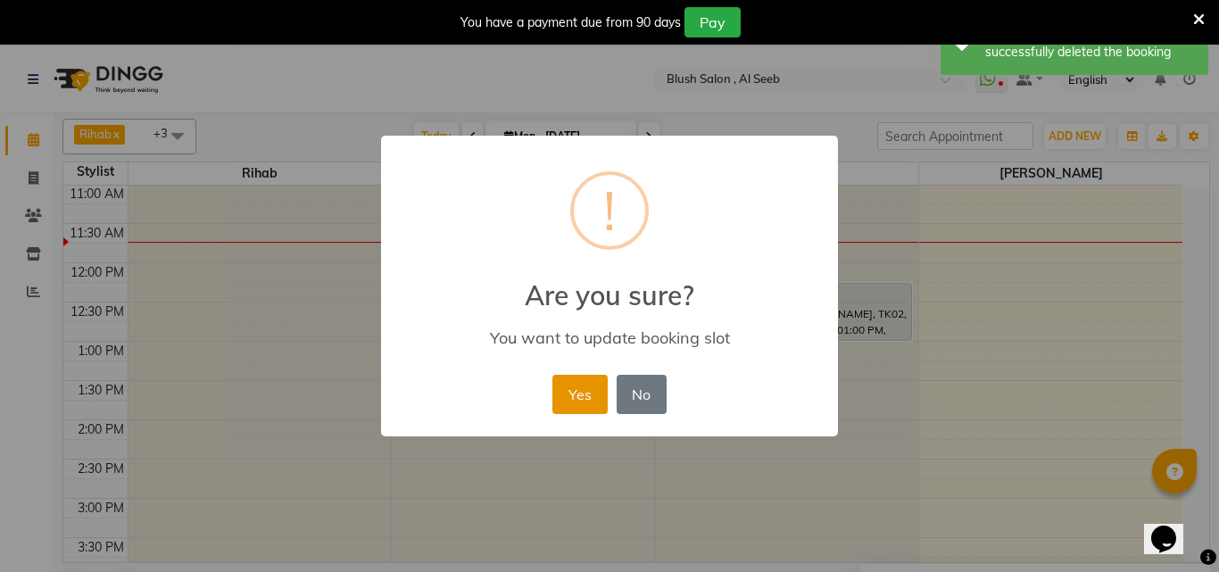
click at [566, 405] on button "Yes" at bounding box center [579, 394] width 54 height 39
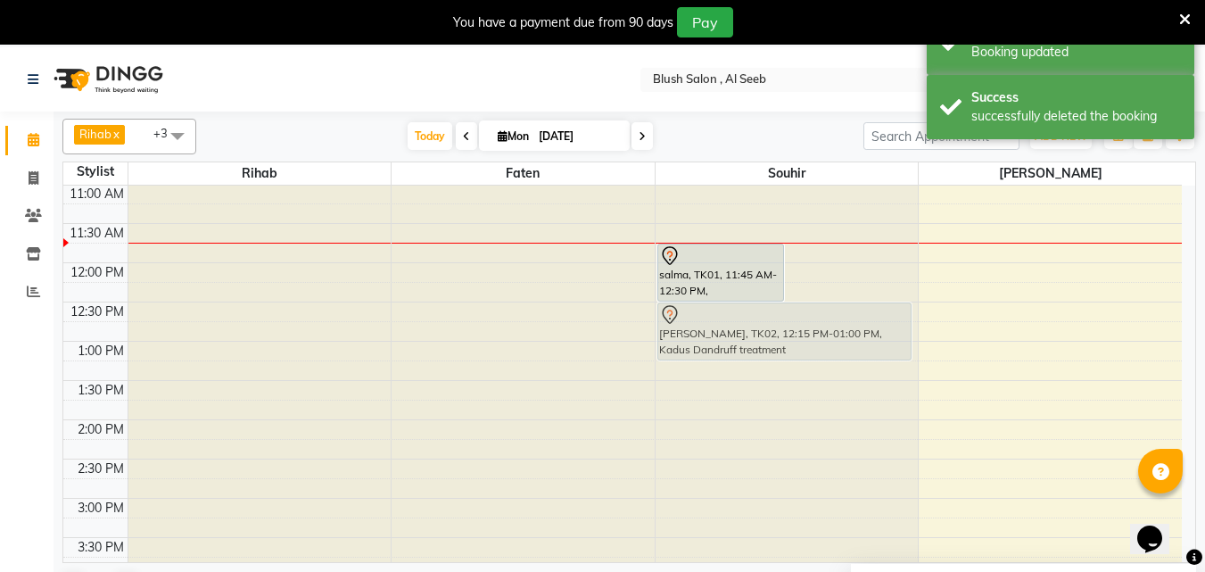
drag, startPoint x: 814, startPoint y: 316, endPoint x: 758, endPoint y: 348, distance: 64.7
click at [767, 343] on div "salma, TK01, 11:45 AM-12:30 PM, [PERSON_NAME] filler therapy - [PERSON_NAME] في…" at bounding box center [787, 262] width 263 height 1883
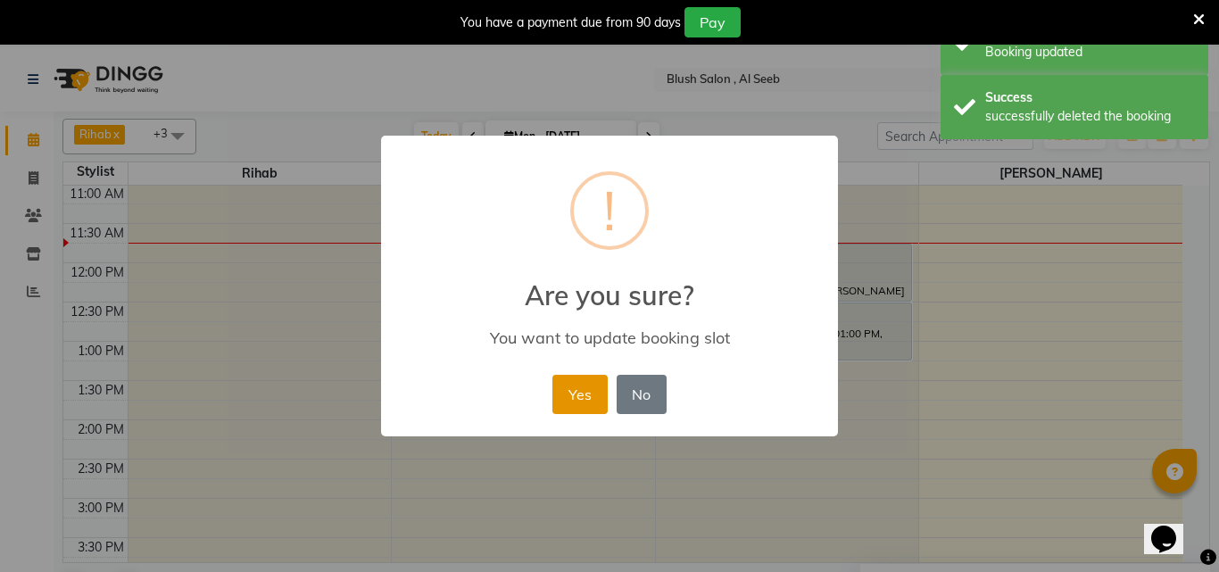
click at [574, 401] on button "Yes" at bounding box center [579, 394] width 54 height 39
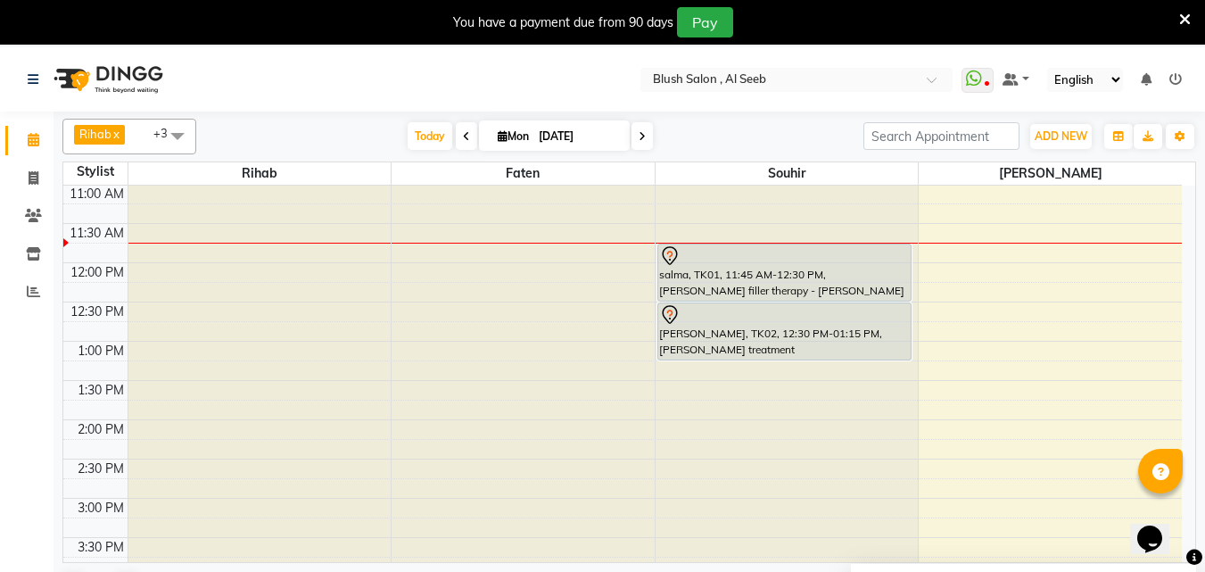
click at [777, 283] on div "salma, TK01, 11:45 AM-12:30 PM, [PERSON_NAME] filler therapy - [PERSON_NAME]" at bounding box center [784, 272] width 252 height 56
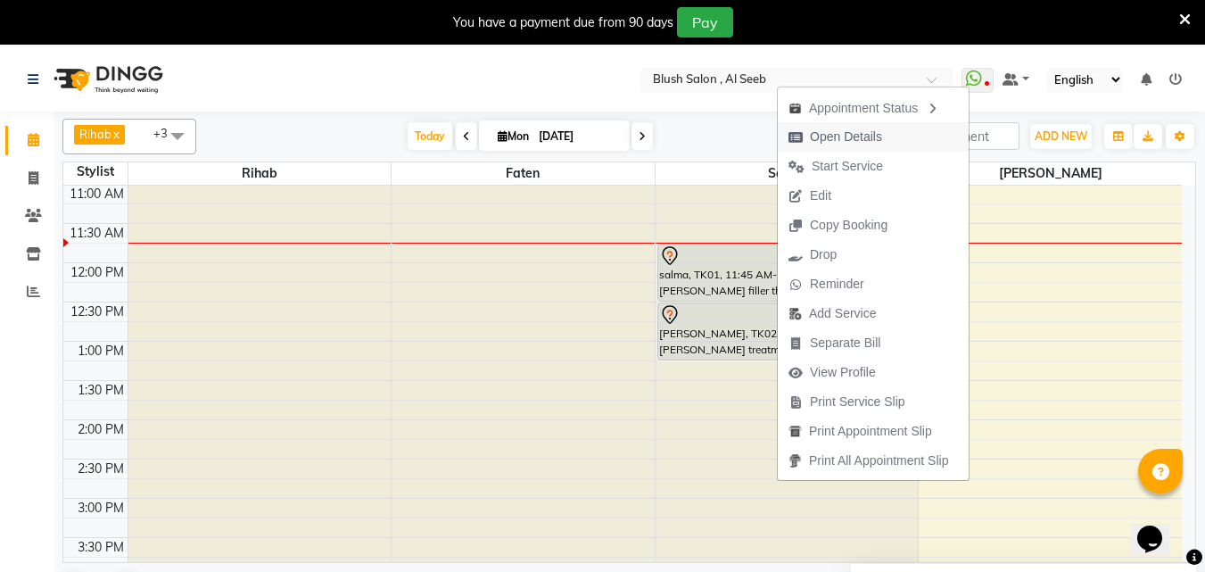
click at [874, 131] on span "Open Details" at bounding box center [846, 137] width 72 height 19
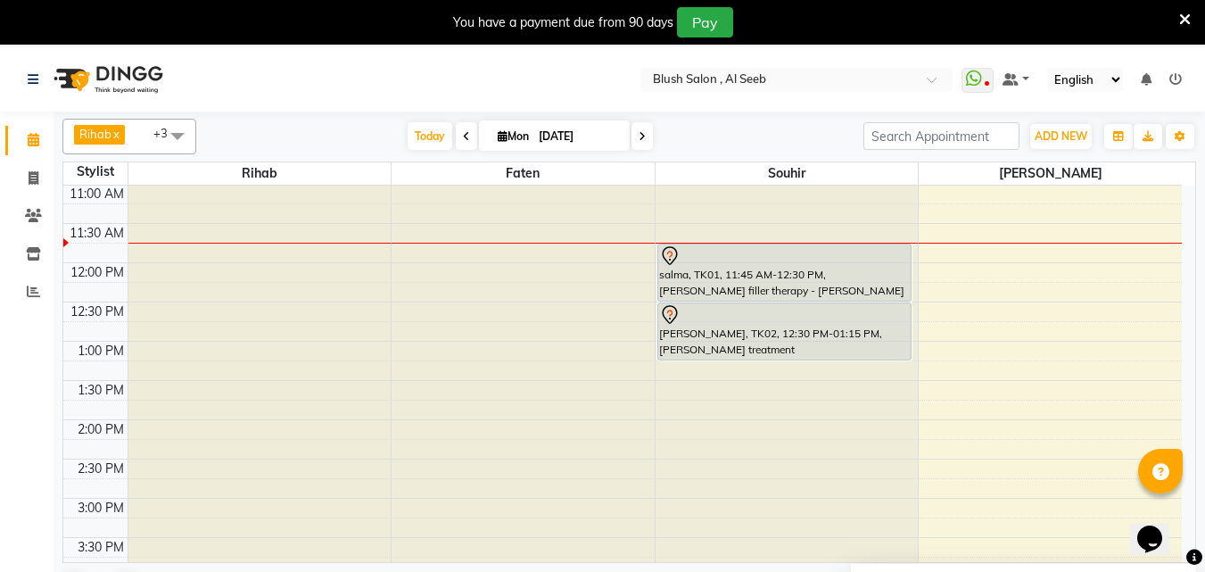
click at [788, 283] on div "salma, TK01, 11:45 AM-12:30 PM, [PERSON_NAME] filler therapy - [PERSON_NAME]" at bounding box center [784, 272] width 252 height 56
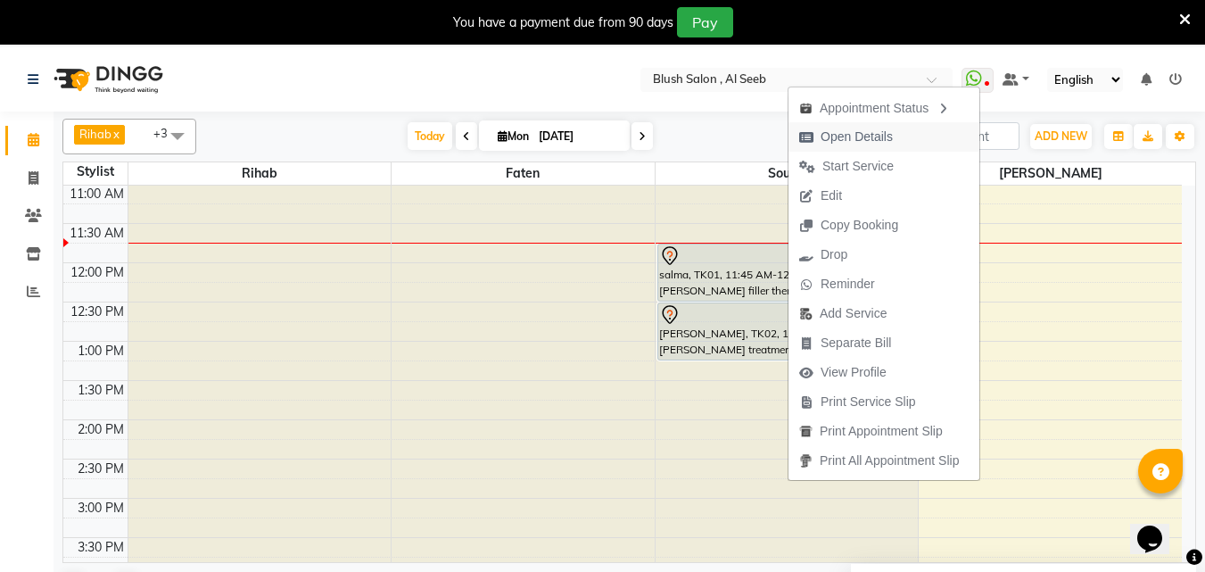
click at [864, 138] on span "Open Details" at bounding box center [857, 137] width 72 height 19
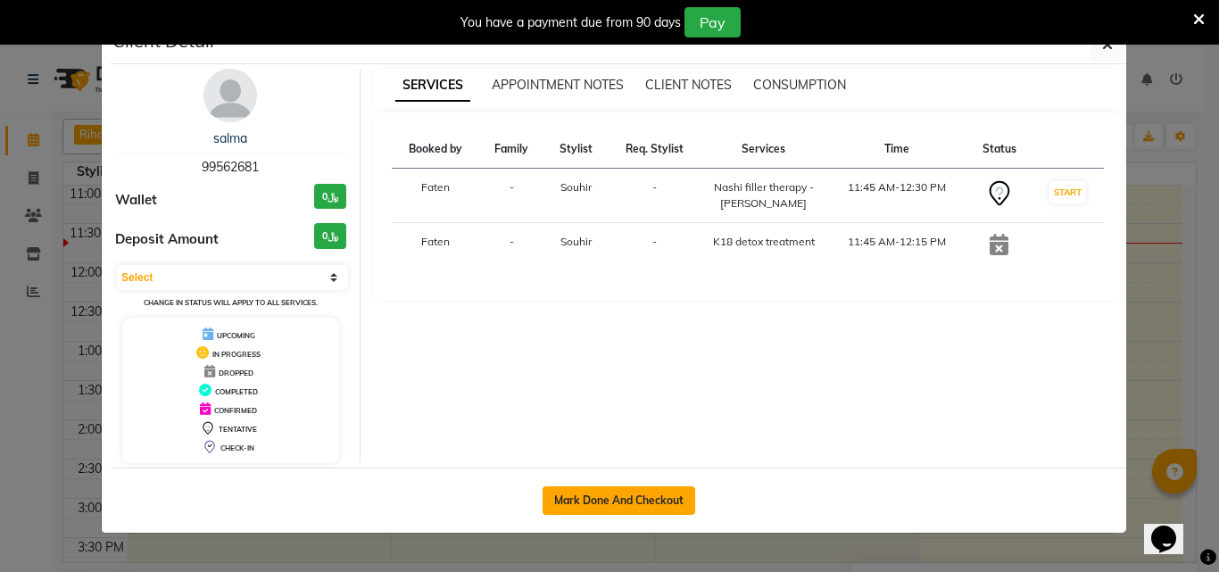
click at [602, 506] on button "Mark Done And Checkout" at bounding box center [618, 500] width 153 height 29
select select "service"
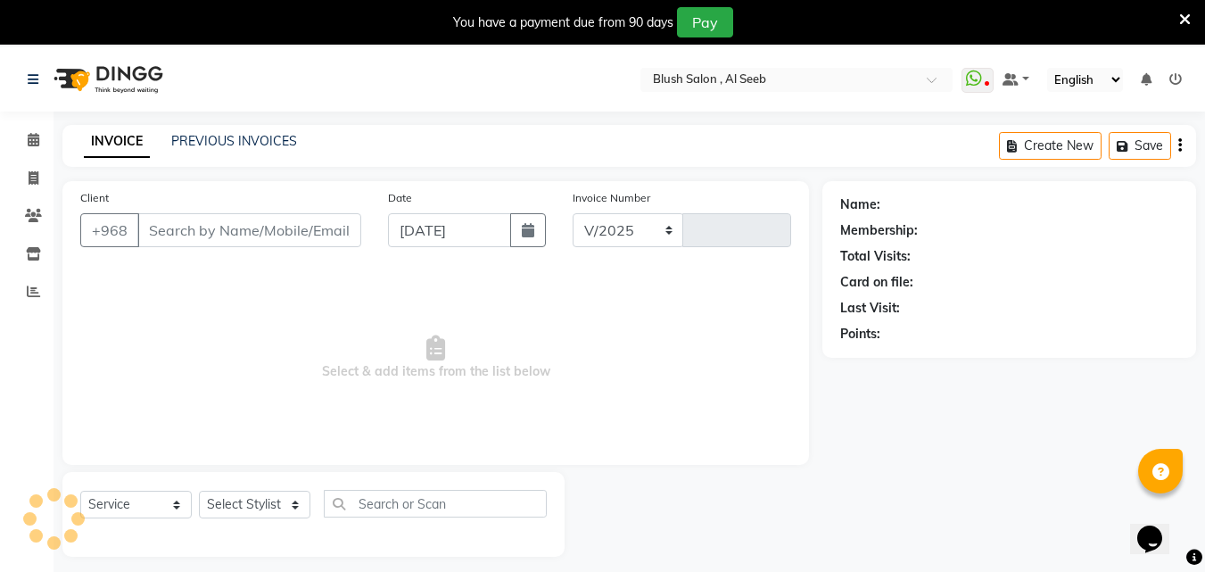
select select "5589"
type input "0803"
click at [29, 140] on icon at bounding box center [34, 139] width 12 height 13
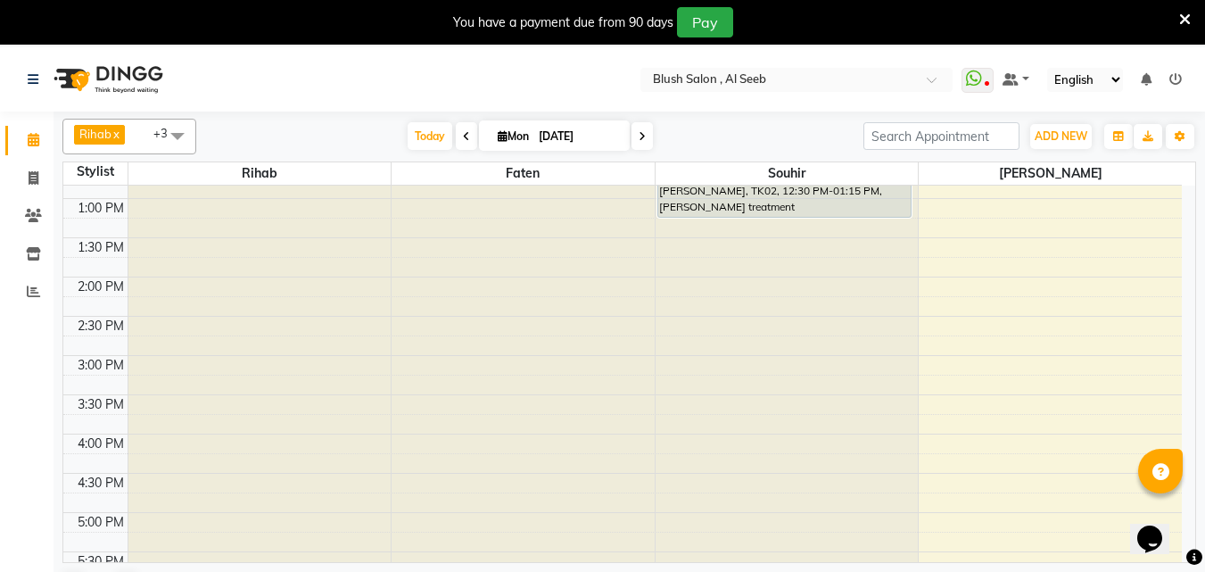
scroll to position [918, 0]
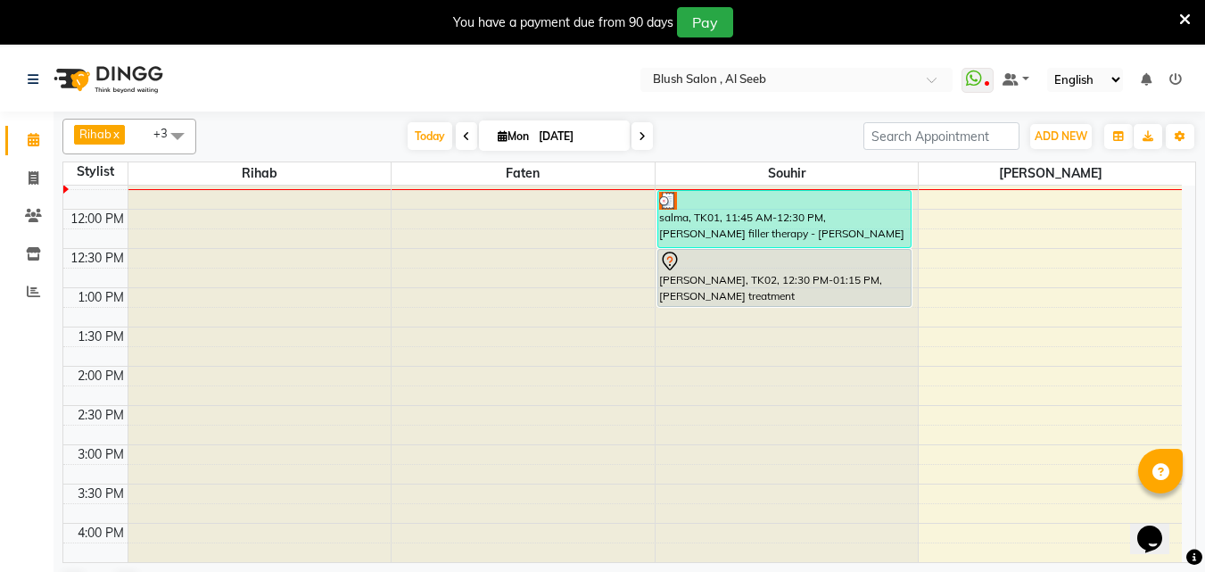
click at [751, 285] on div "[PERSON_NAME], TK02, 12:30 PM-01:15 PM, [PERSON_NAME] treatment" at bounding box center [784, 278] width 252 height 56
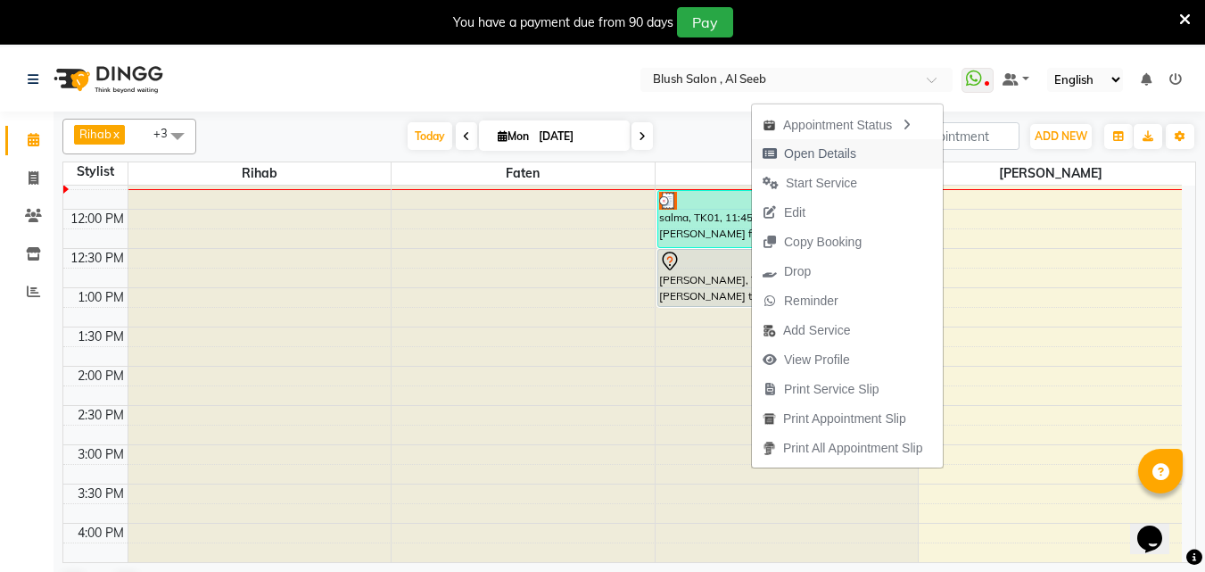
click at [809, 153] on span "Open Details" at bounding box center [820, 154] width 72 height 19
select select "7"
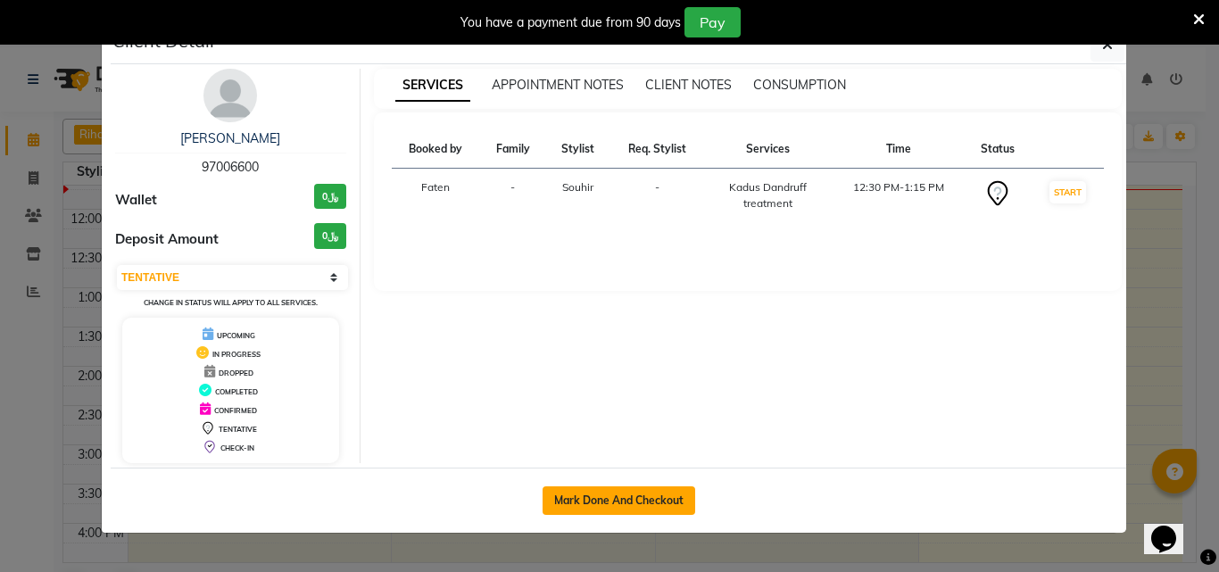
click at [567, 500] on button "Mark Done And Checkout" at bounding box center [618, 500] width 153 height 29
select select "service"
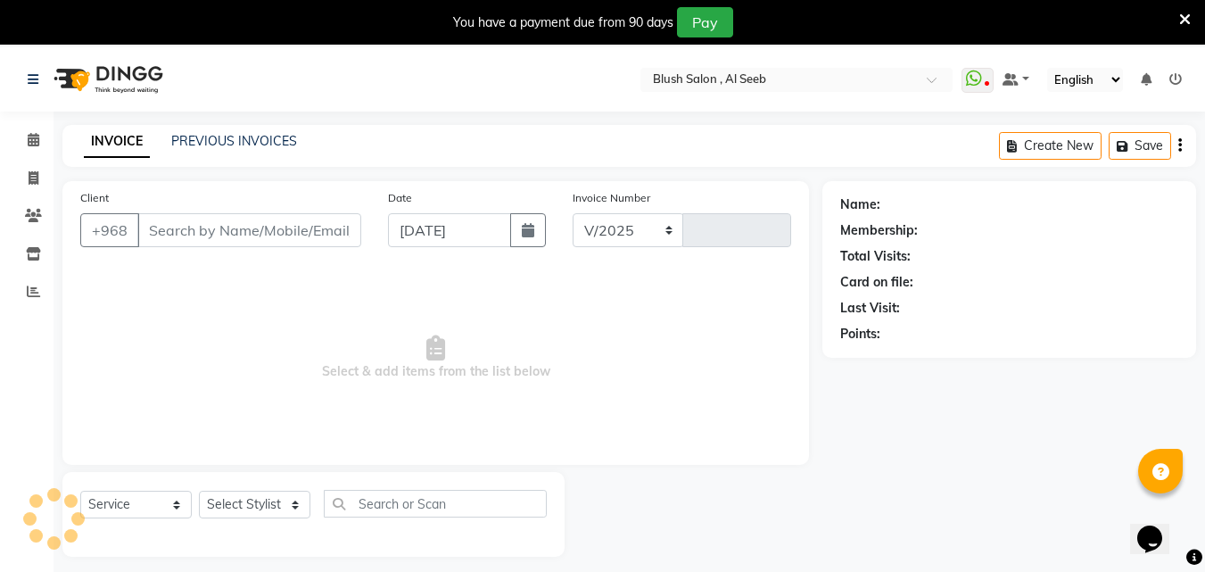
select select "5589"
type input "0803"
click at [30, 143] on icon at bounding box center [34, 139] width 12 height 13
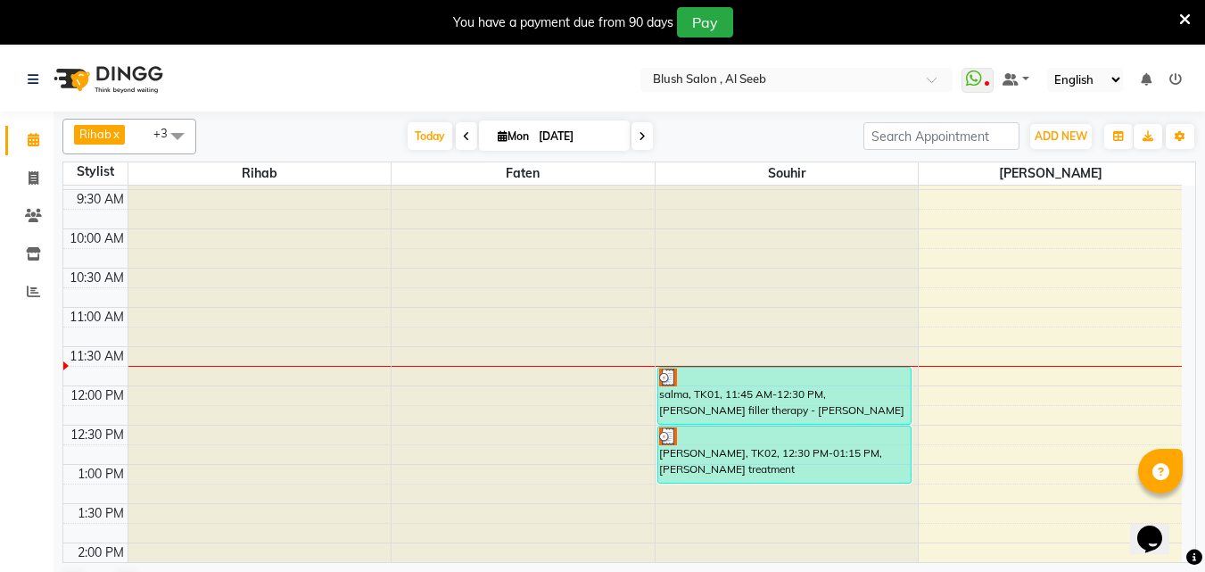
scroll to position [739, 0]
click at [830, 402] on div "salma, TK01, 11:45 AM-12:30 PM, [PERSON_NAME] filler therapy - [PERSON_NAME]" at bounding box center [784, 397] width 252 height 56
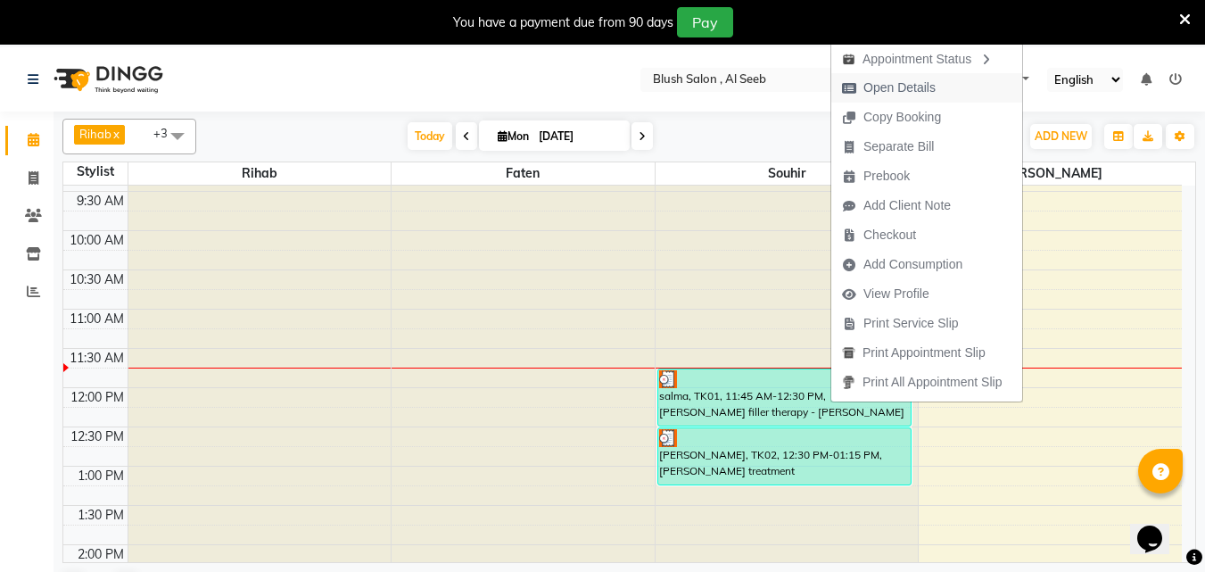
click at [903, 88] on span "Open Details" at bounding box center [899, 87] width 72 height 19
select select "3"
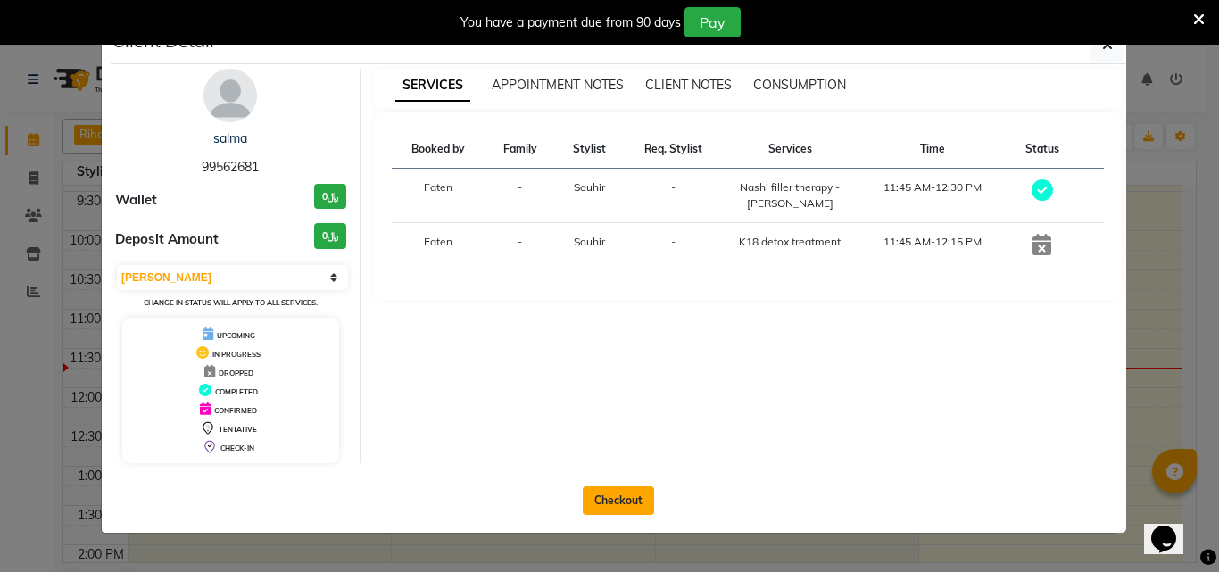
click at [623, 512] on button "Checkout" at bounding box center [617, 500] width 71 height 29
select select "service"
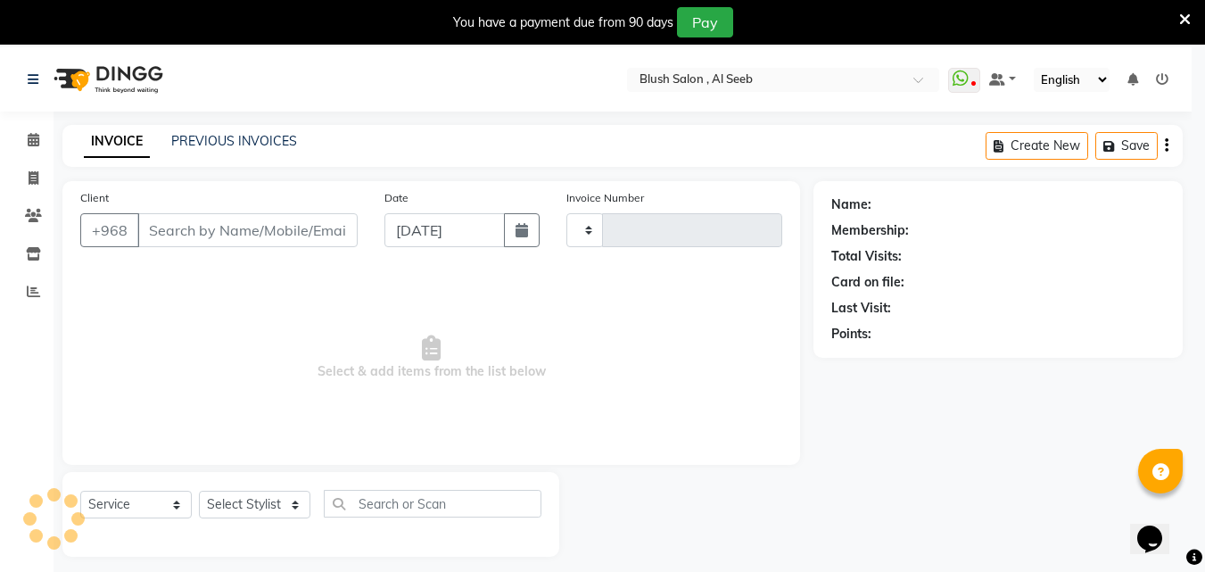
type input "0803"
select select "5589"
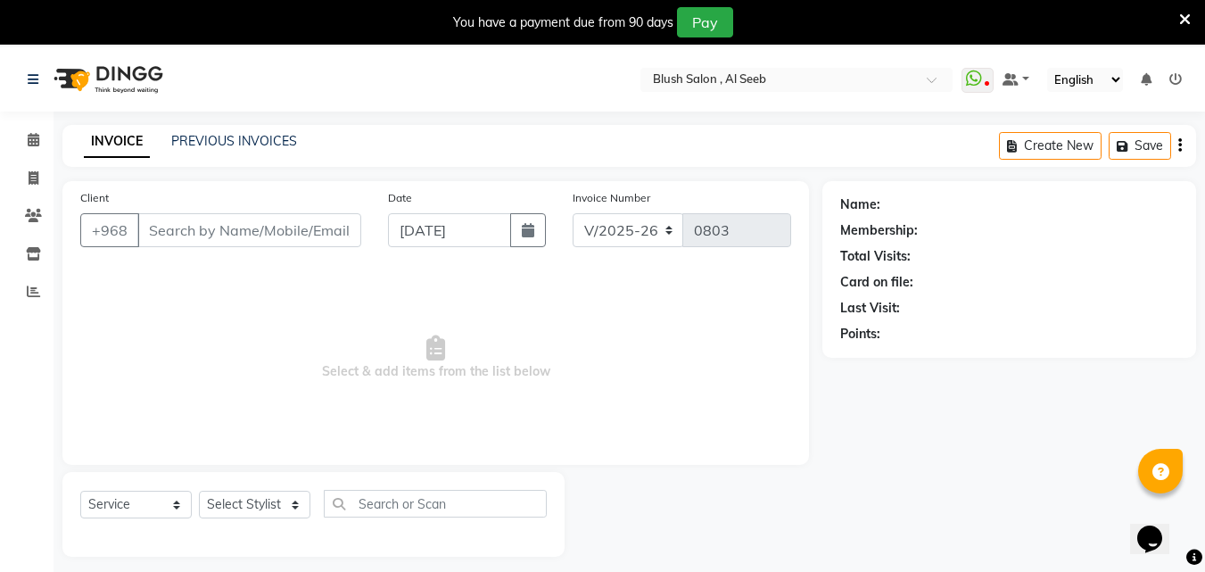
type input "99****81"
select select "40671"
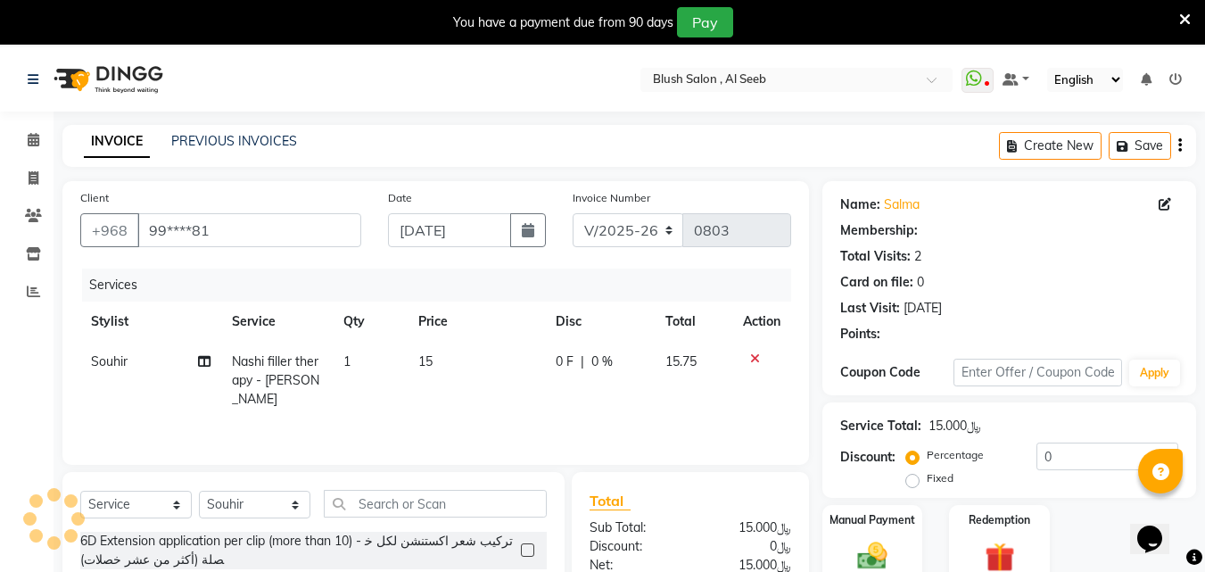
select select "1: Object"
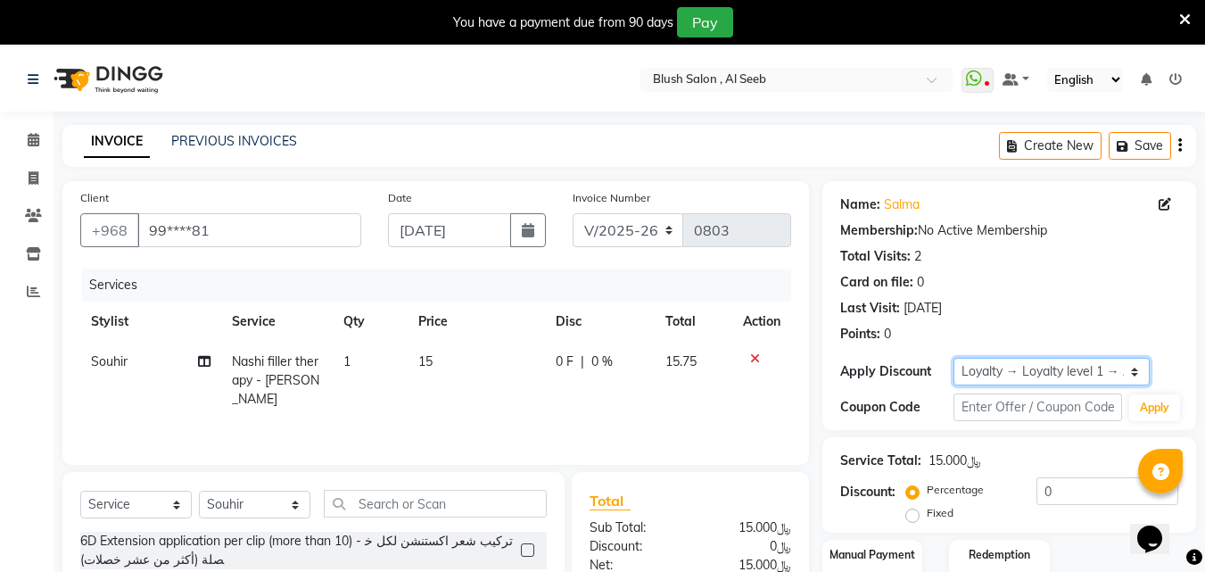
click at [1136, 381] on select "Select Loyalty → Loyalty level 1 → All Customers Coupon → Student Discount" at bounding box center [1052, 372] width 197 height 28
click at [17, 364] on div "Calendar Invoice Clients Inventory Reports Completed InProgress Upcoming Droppe…" at bounding box center [120, 417] width 241 height 636
click at [30, 136] on icon at bounding box center [34, 139] width 12 height 13
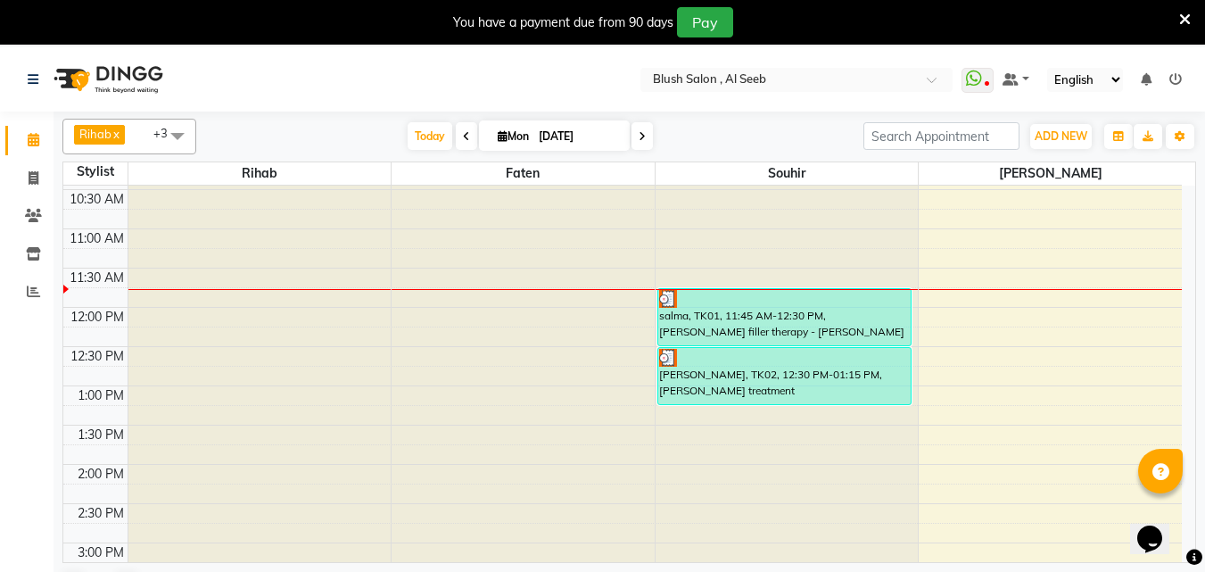
scroll to position [864, 0]
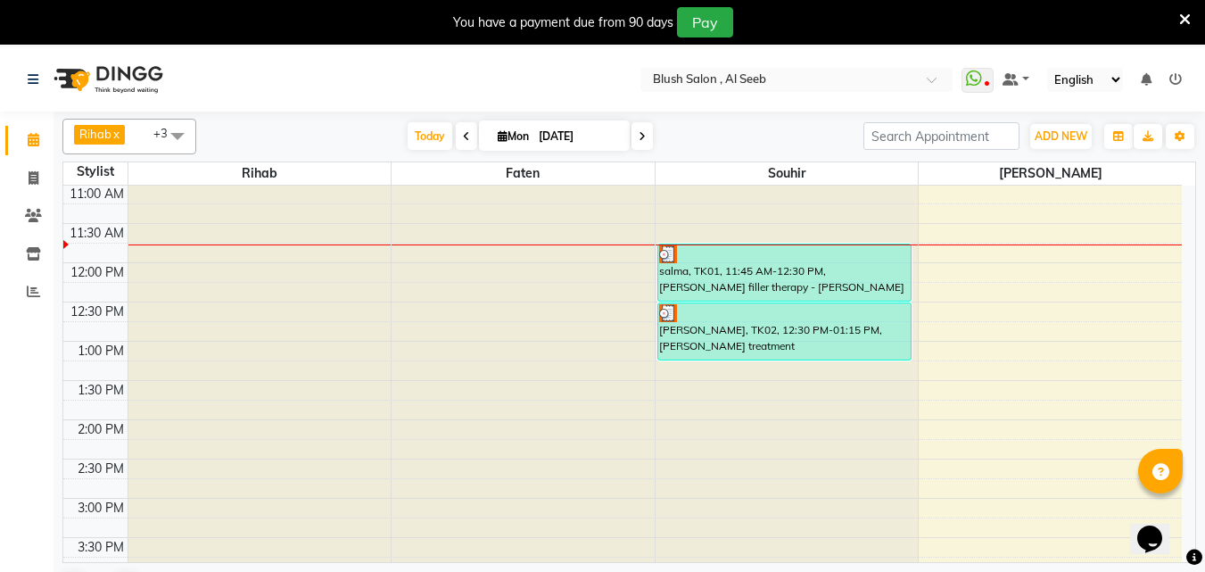
click at [801, 339] on div "[PERSON_NAME], TK02, 12:30 PM-01:15 PM, [PERSON_NAME] treatment" at bounding box center [784, 331] width 252 height 56
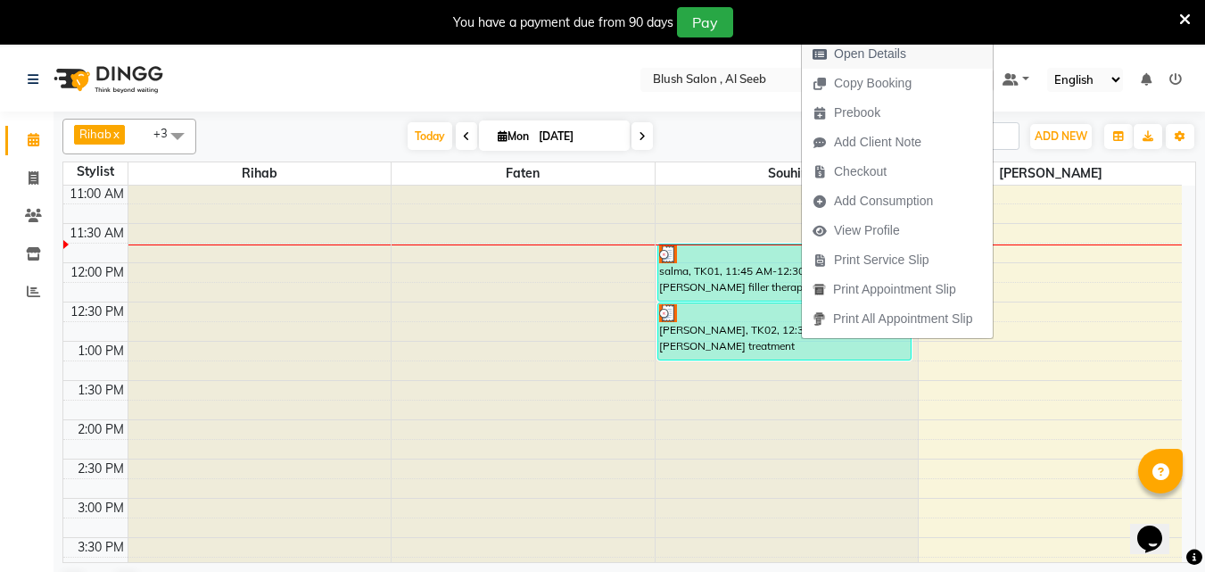
click at [874, 54] on span "Open Details" at bounding box center [870, 54] width 72 height 19
select select "3"
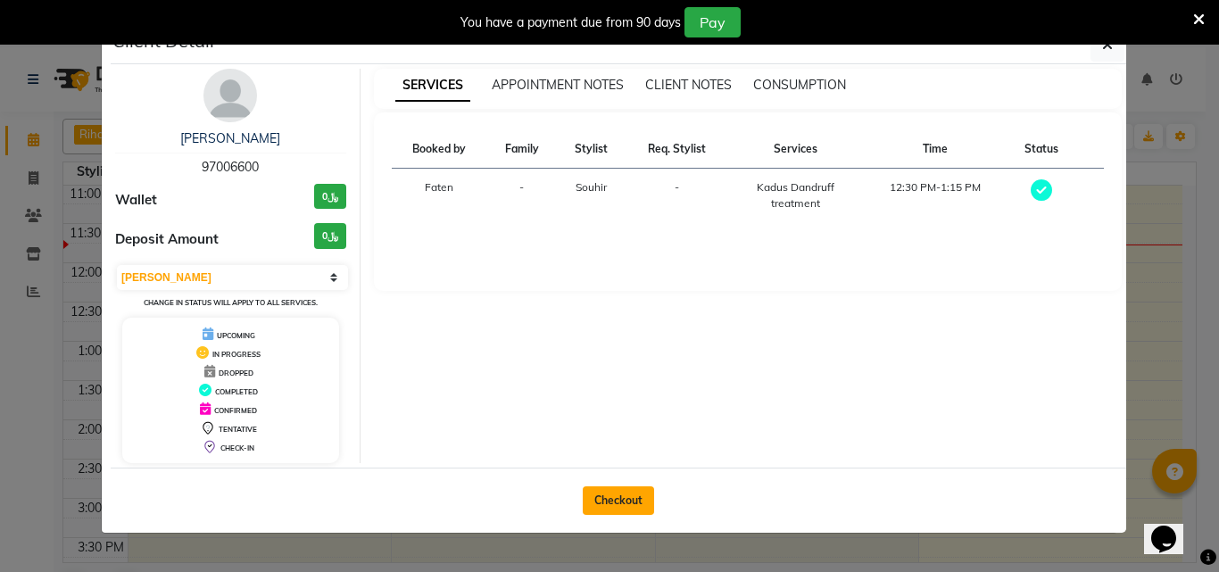
click at [620, 515] on button "Checkout" at bounding box center [617, 500] width 71 height 29
select select "service"
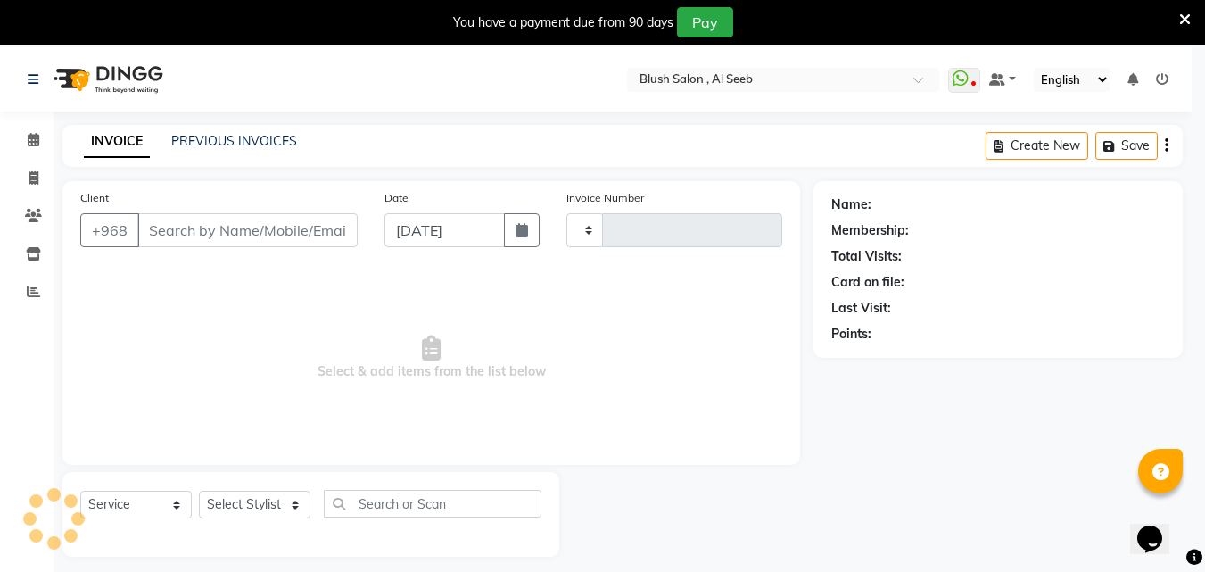
type input "0803"
select select "5589"
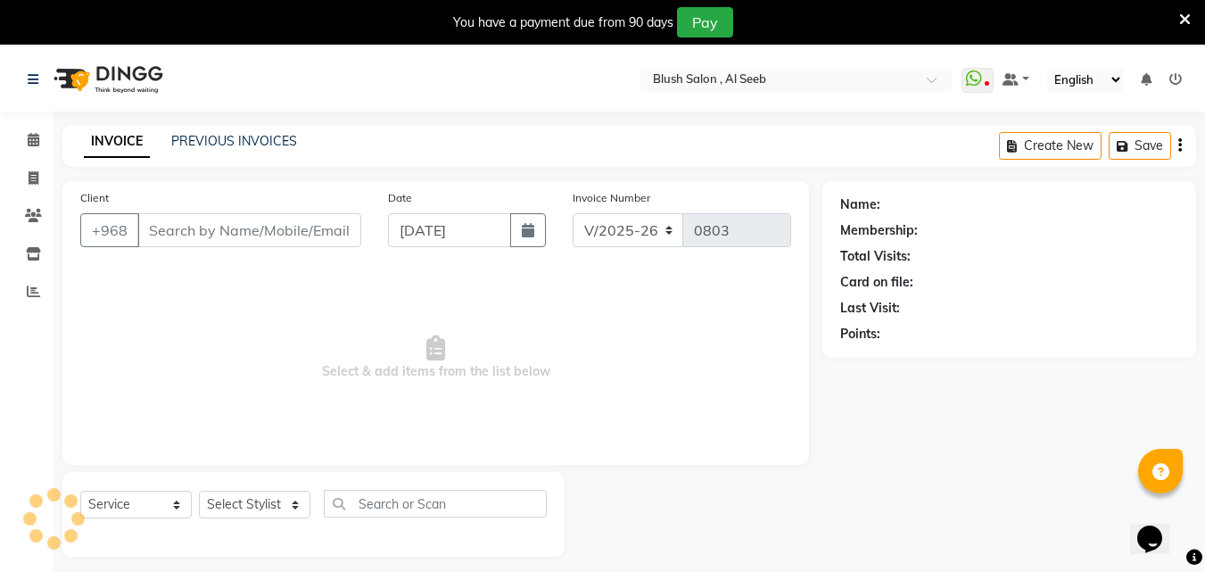
type input "97****00"
select select "40671"
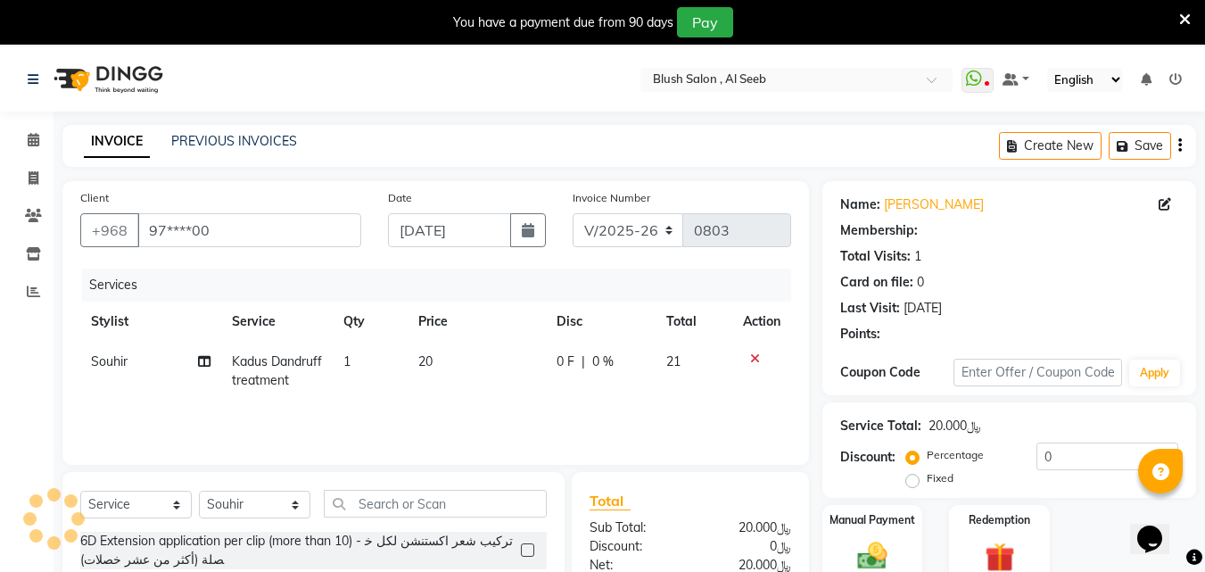
select select "1: Object"
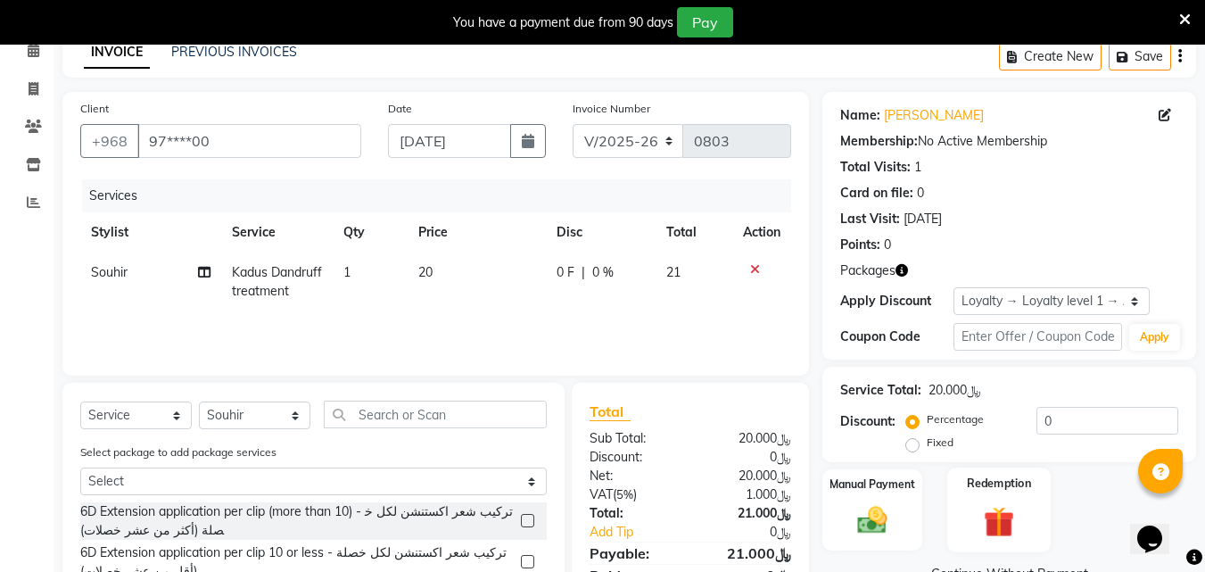
scroll to position [268, 0]
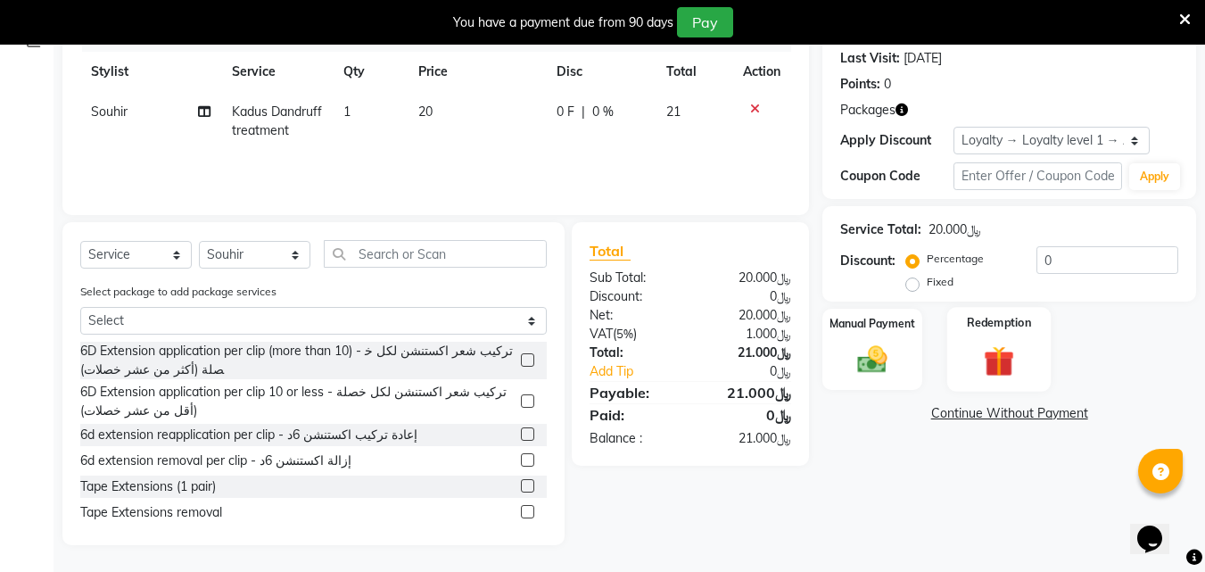
click at [985, 352] on img at bounding box center [999, 361] width 50 height 38
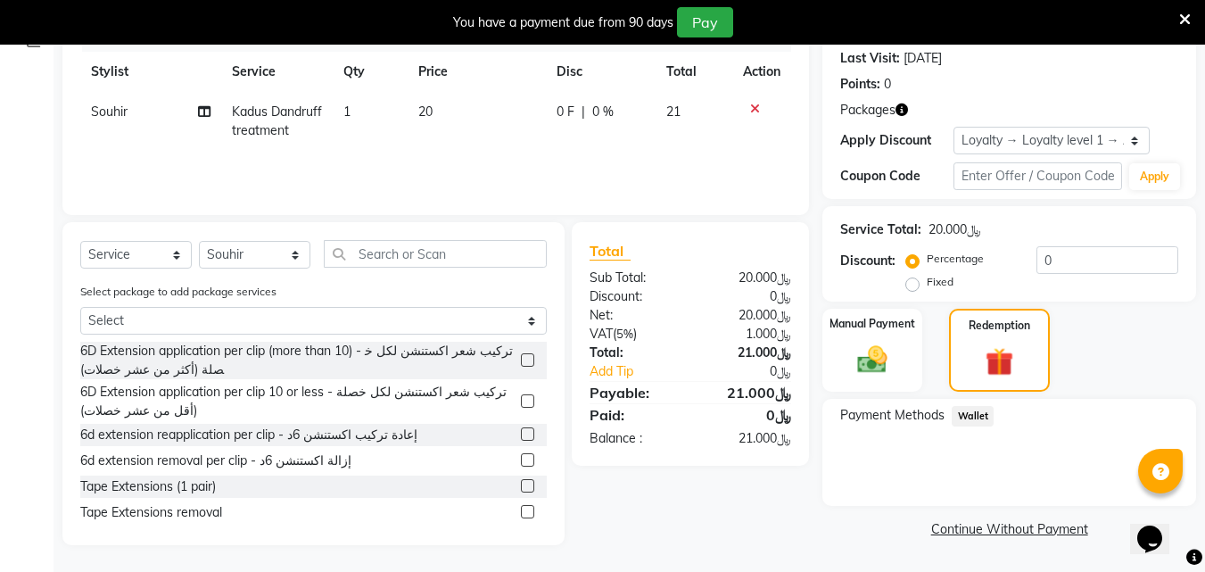
click at [15, 475] on div "Calendar Invoice Clients Inventory Reports Completed InProgress Upcoming Droppe…" at bounding box center [120, 197] width 241 height 696
click at [883, 355] on img at bounding box center [872, 360] width 50 height 36
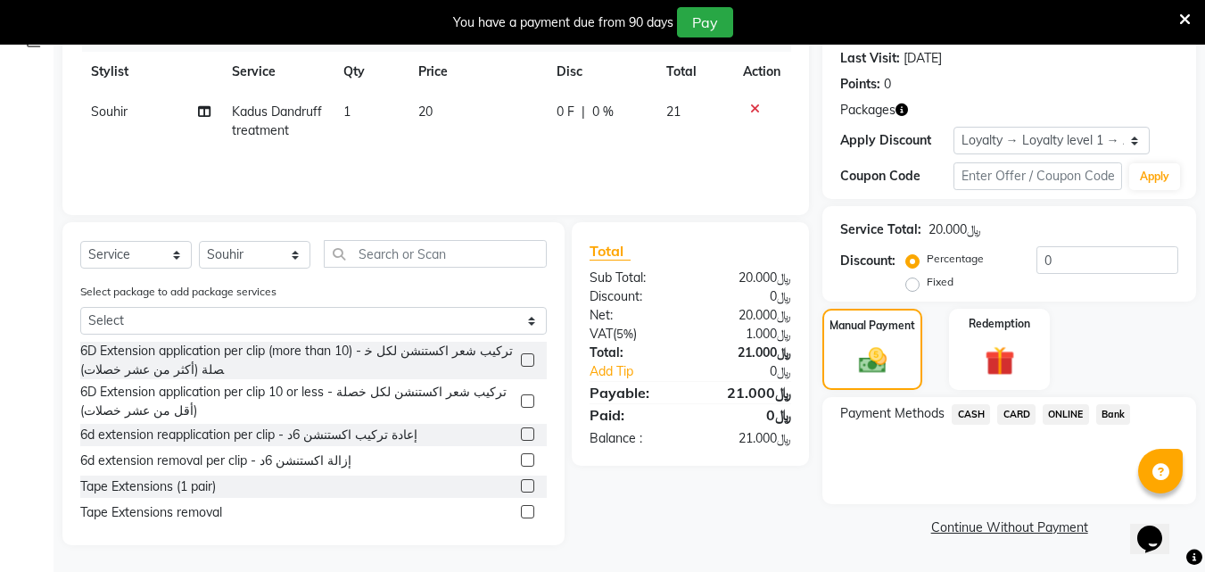
scroll to position [89, 0]
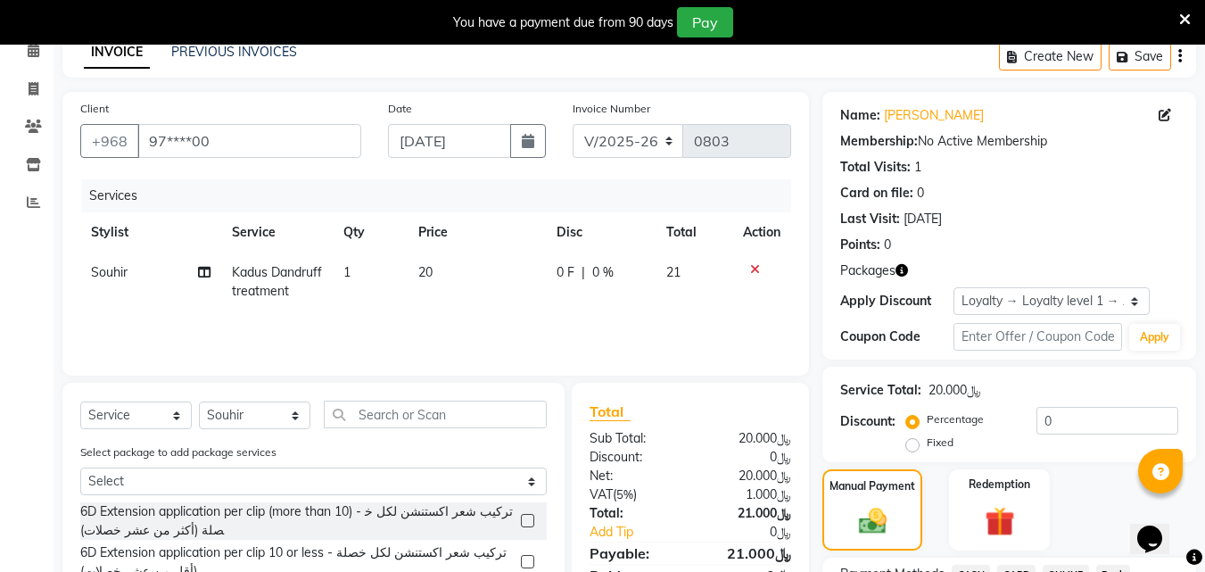
click at [875, 280] on span "Packages" at bounding box center [867, 270] width 55 height 19
click at [901, 274] on icon "button" at bounding box center [902, 270] width 12 height 12
click at [0, 381] on div "Calendar Invoice Clients Inventory Reports Completed InProgress Upcoming Droppe…" at bounding box center [120, 358] width 241 height 696
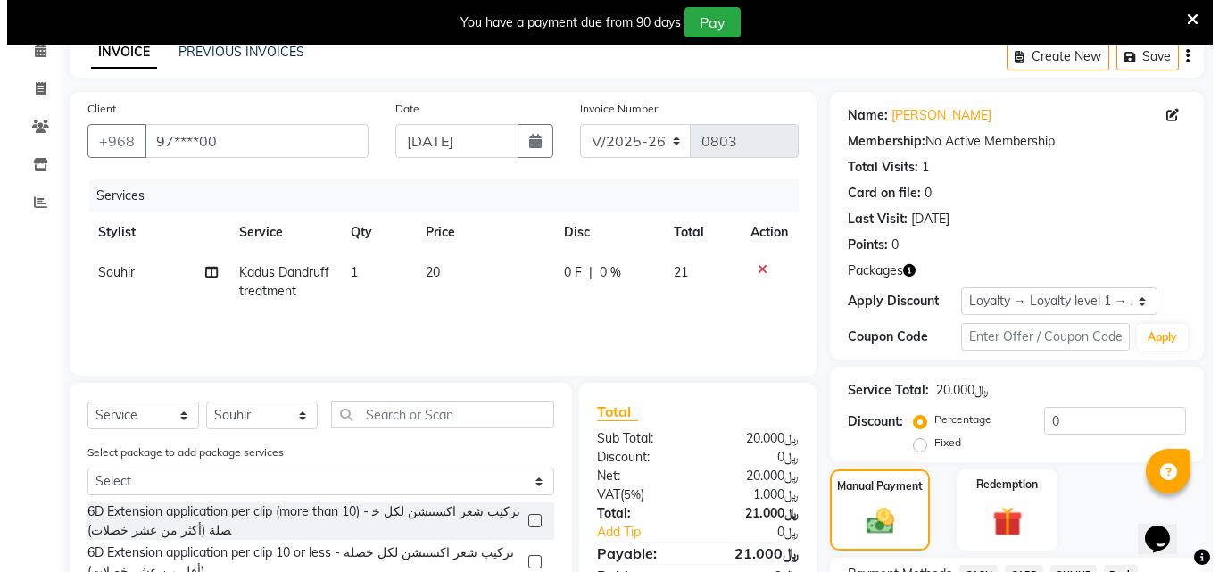
scroll to position [0, 0]
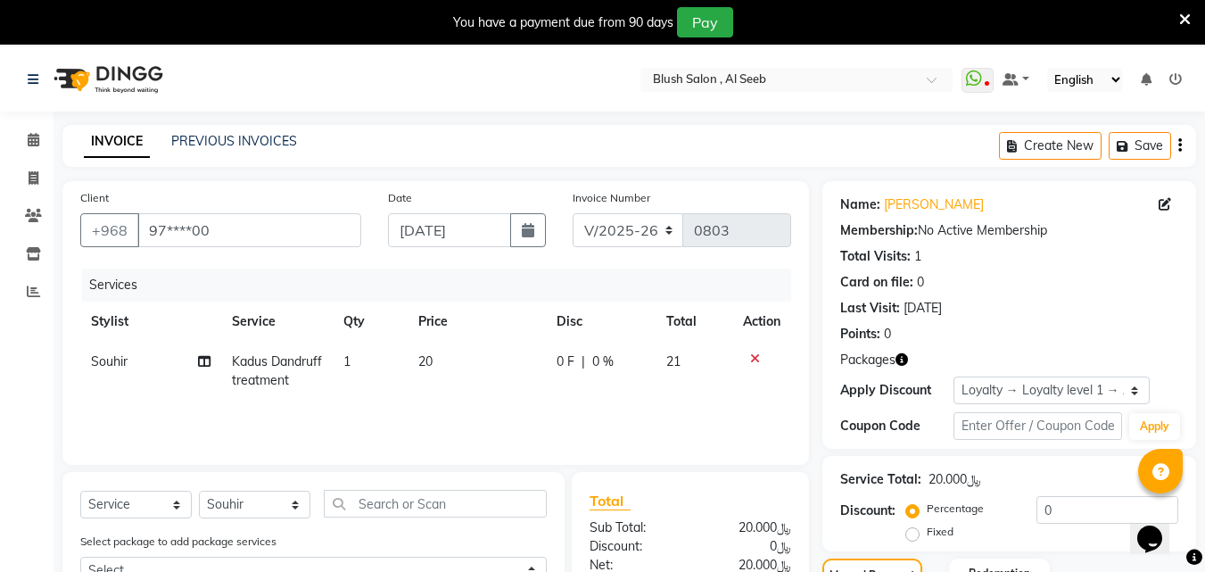
click at [1181, 21] on icon at bounding box center [1185, 20] width 12 height 16
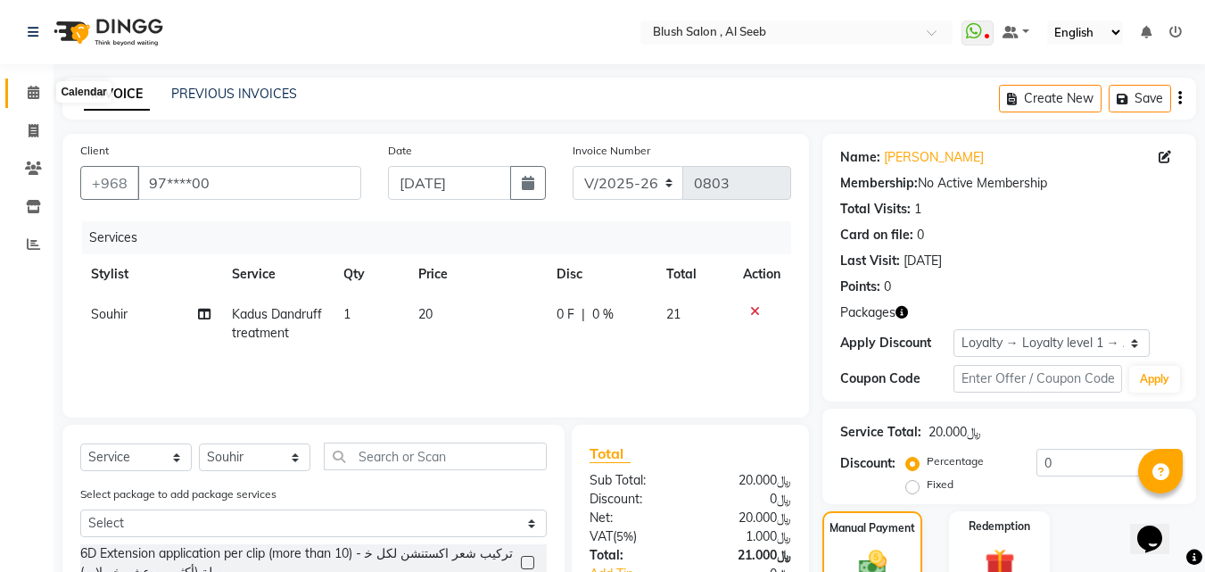
click at [34, 92] on icon at bounding box center [34, 92] width 12 height 13
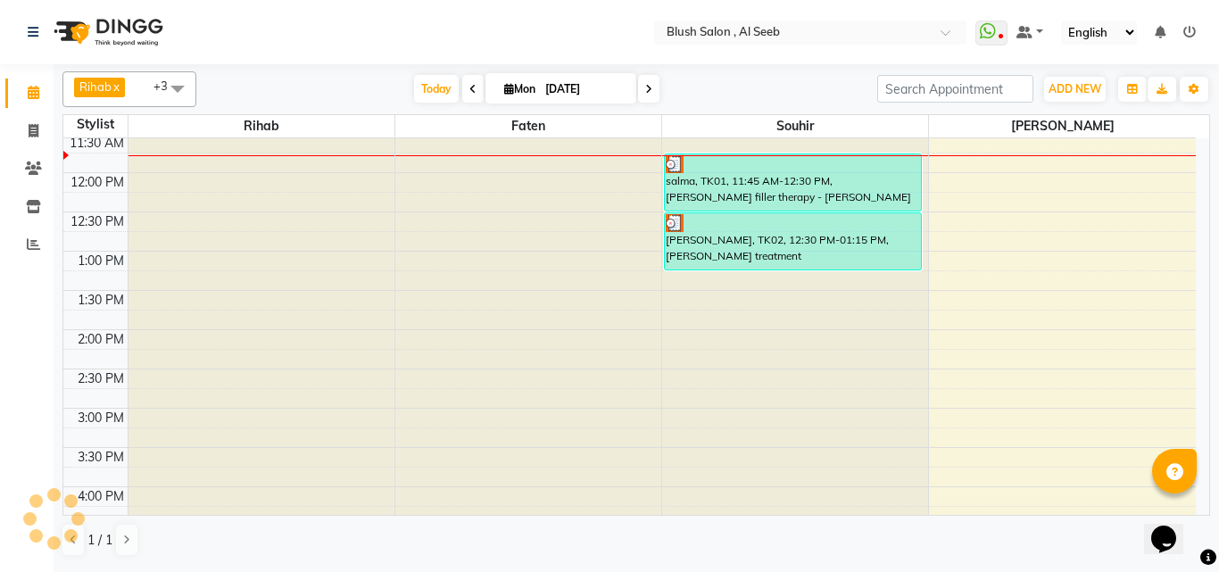
scroll to position [918, 0]
